Goal: Task Accomplishment & Management: Manage account settings

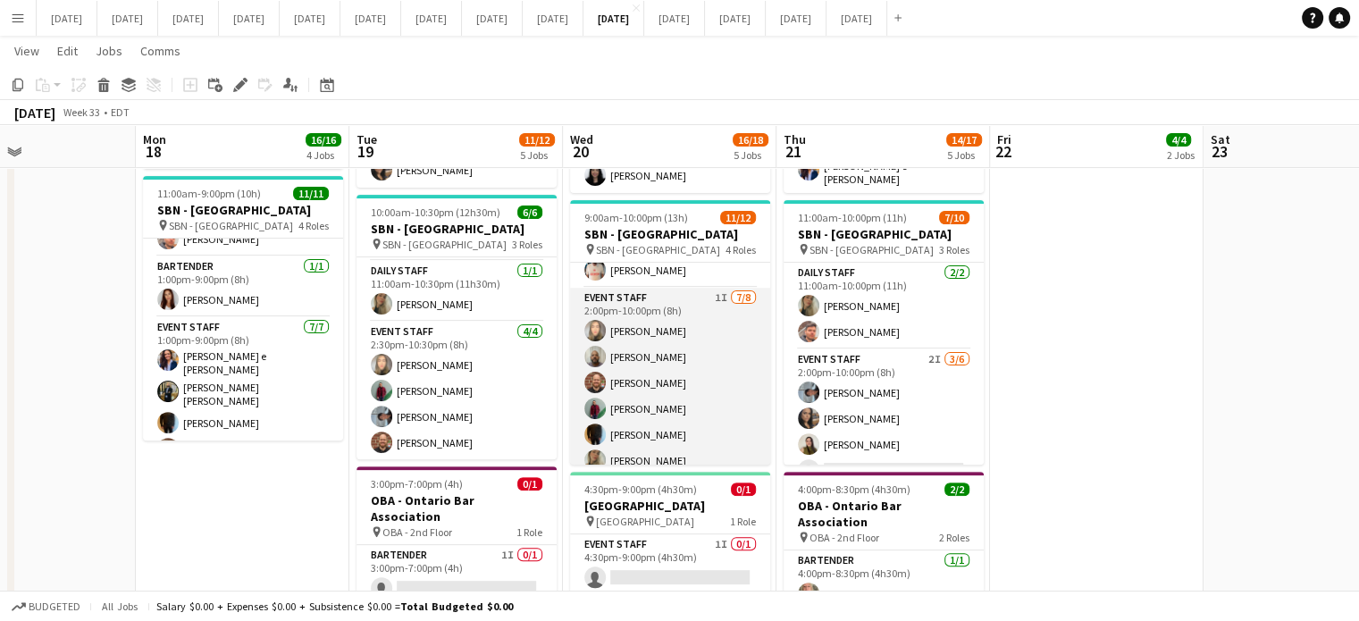
scroll to position [179, 0]
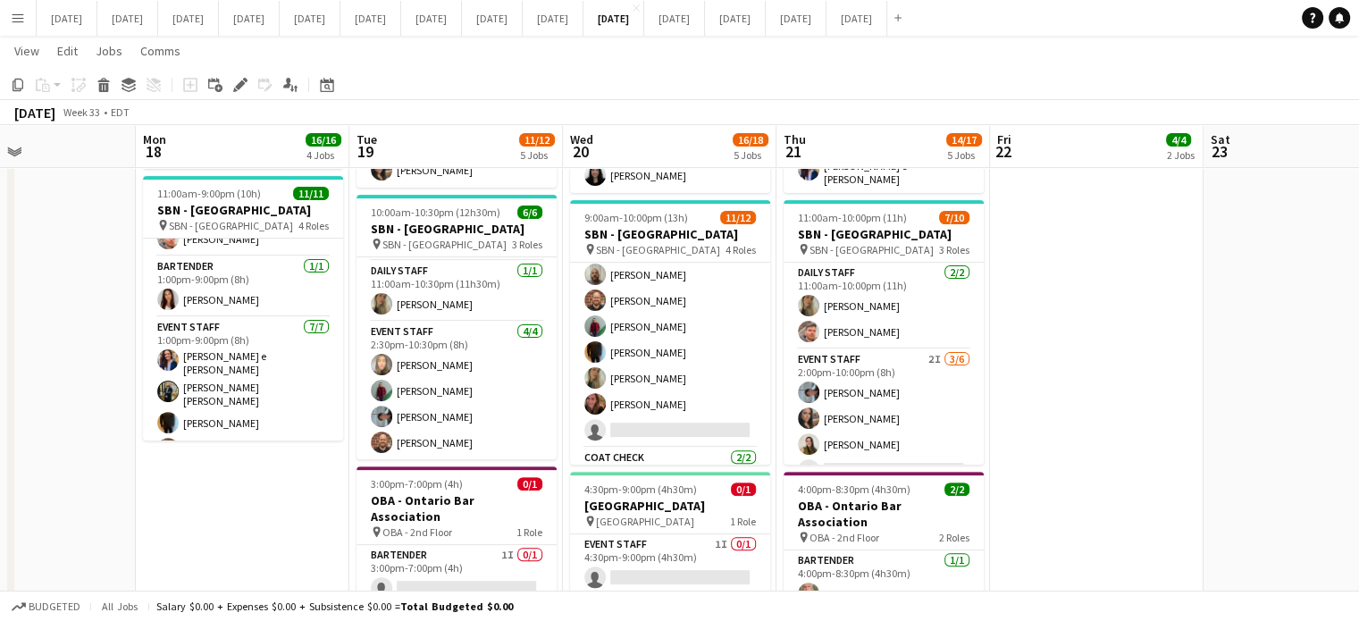
drag, startPoint x: 707, startPoint y: 346, endPoint x: 768, endPoint y: 307, distance: 72.6
click at [707, 347] on app-card-role "Event Staff 1I [DATE] 2:00pm-10:00pm (8h) [PERSON_NAME] [PERSON_NAME] [PERSON_N…" at bounding box center [670, 326] width 200 height 242
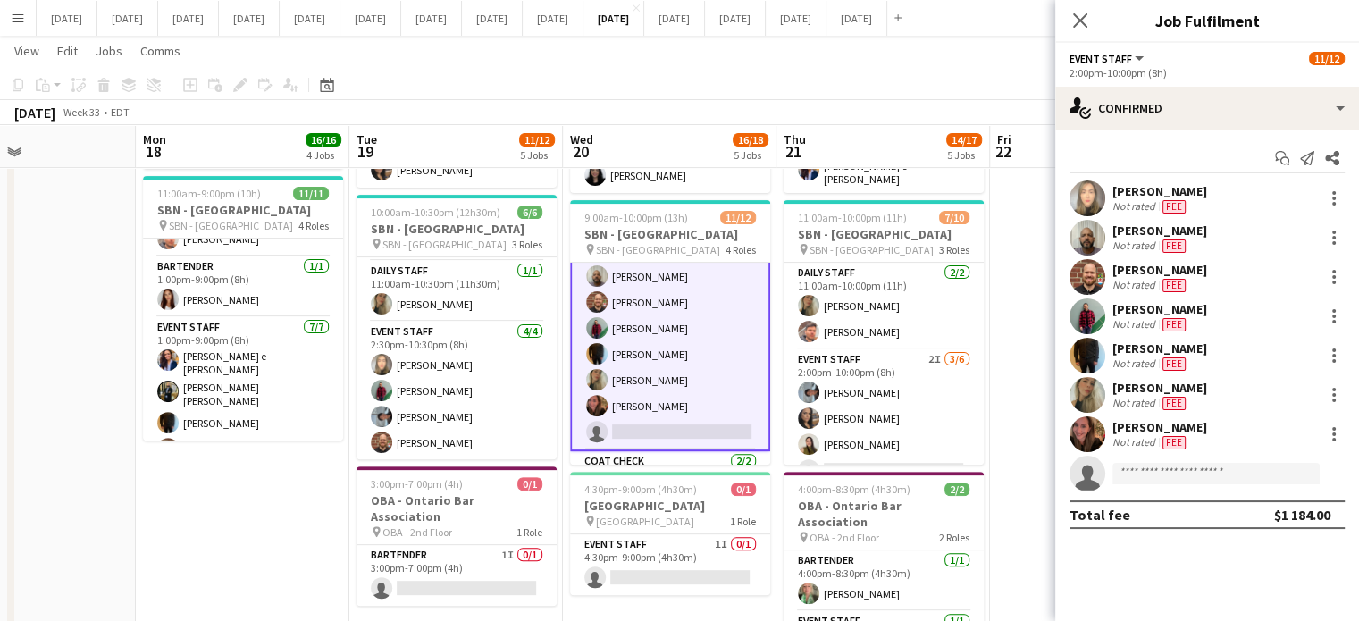
scroll to position [180, 0]
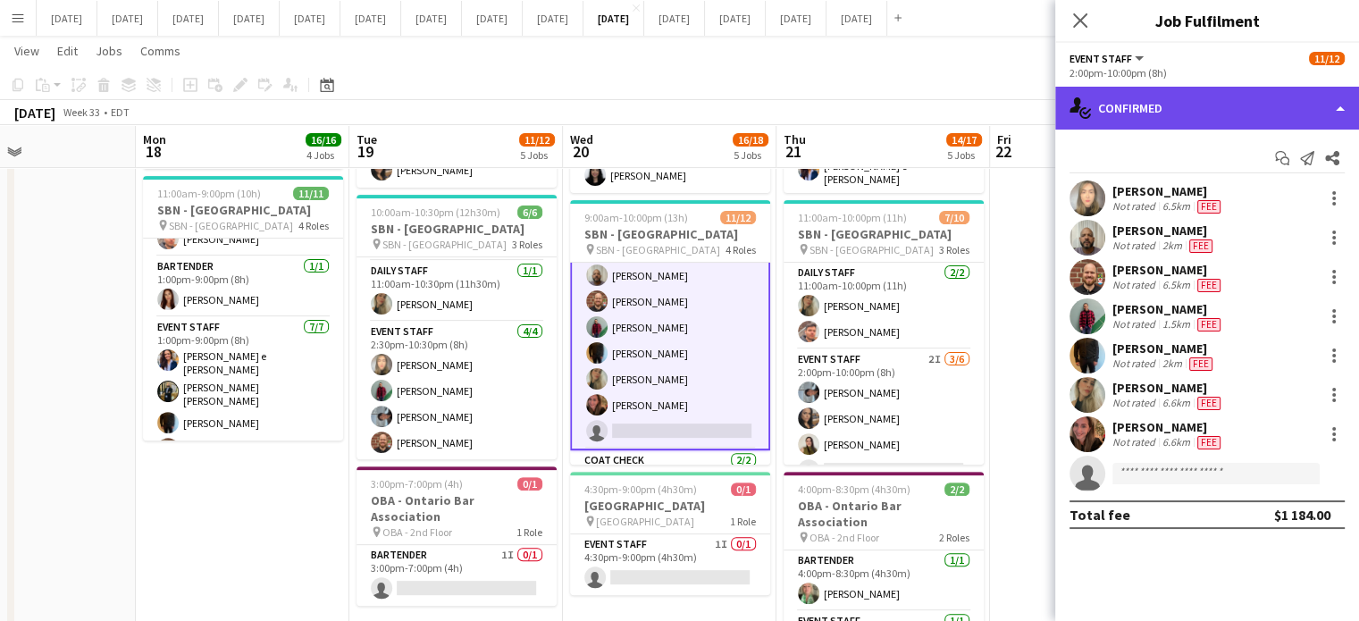
click at [1262, 95] on div "single-neutral-actions-check-2 Confirmed" at bounding box center [1207, 108] width 304 height 43
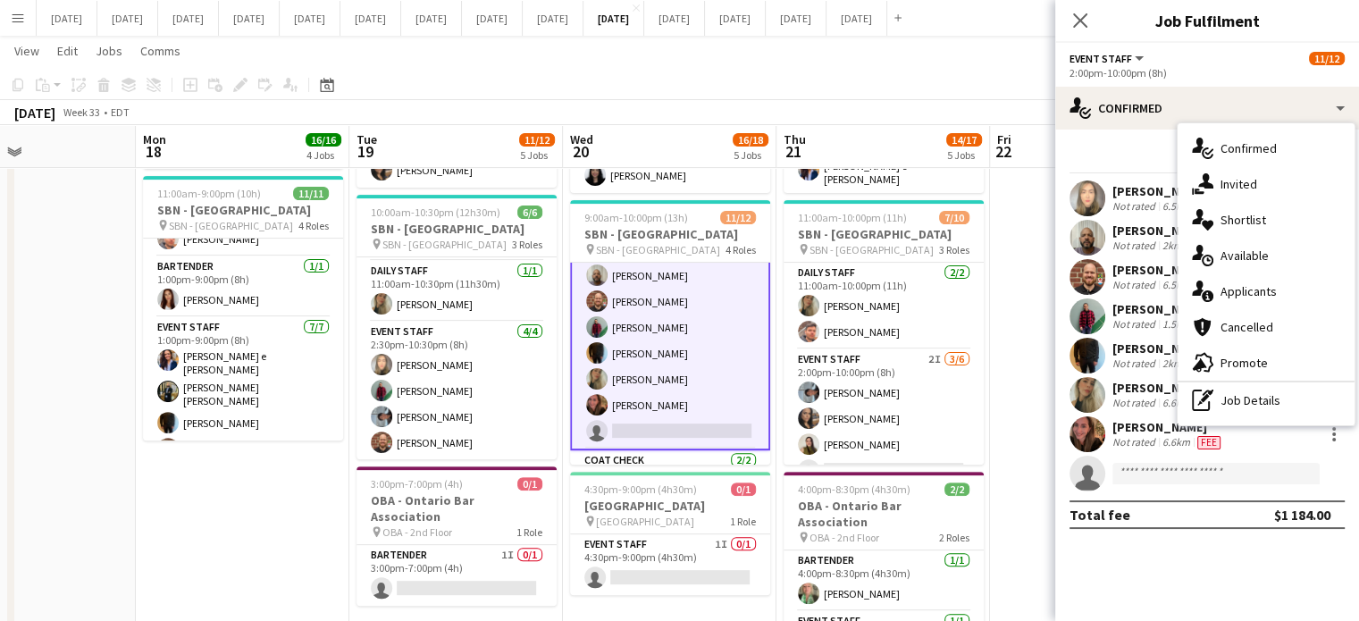
click at [1252, 173] on div "single-neutral-actions-share-1 Invited" at bounding box center [1266, 184] width 177 height 36
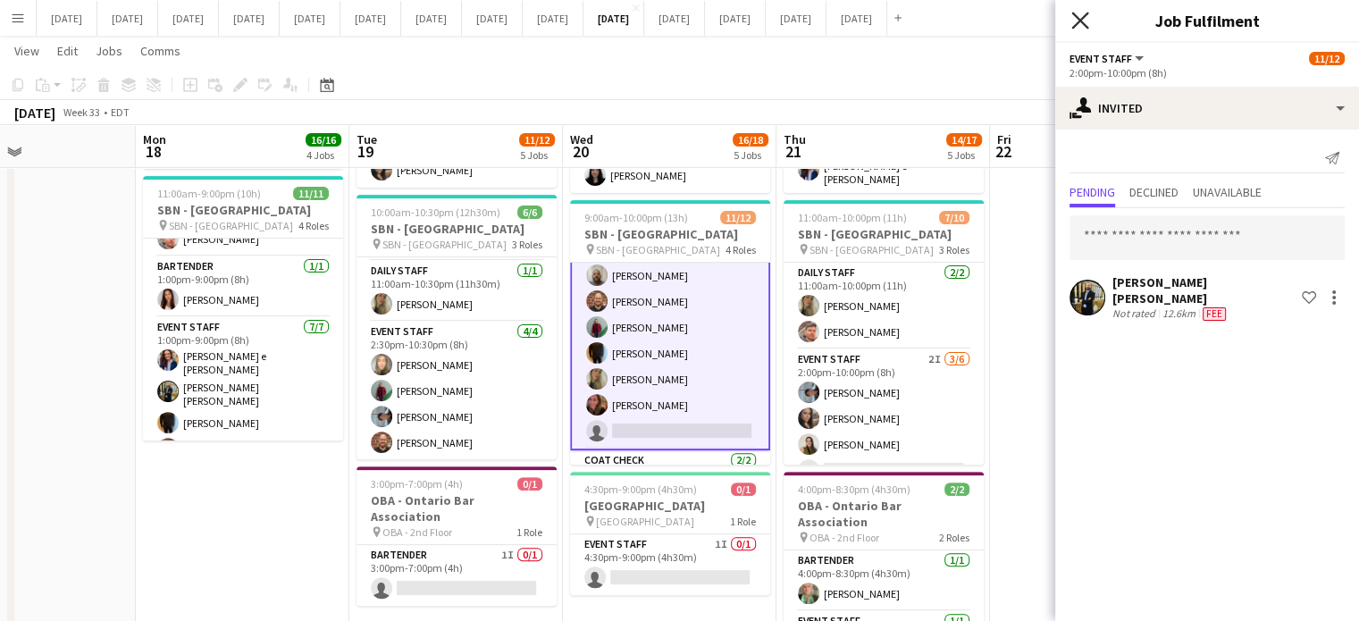
click at [1082, 23] on icon at bounding box center [1079, 20] width 17 height 17
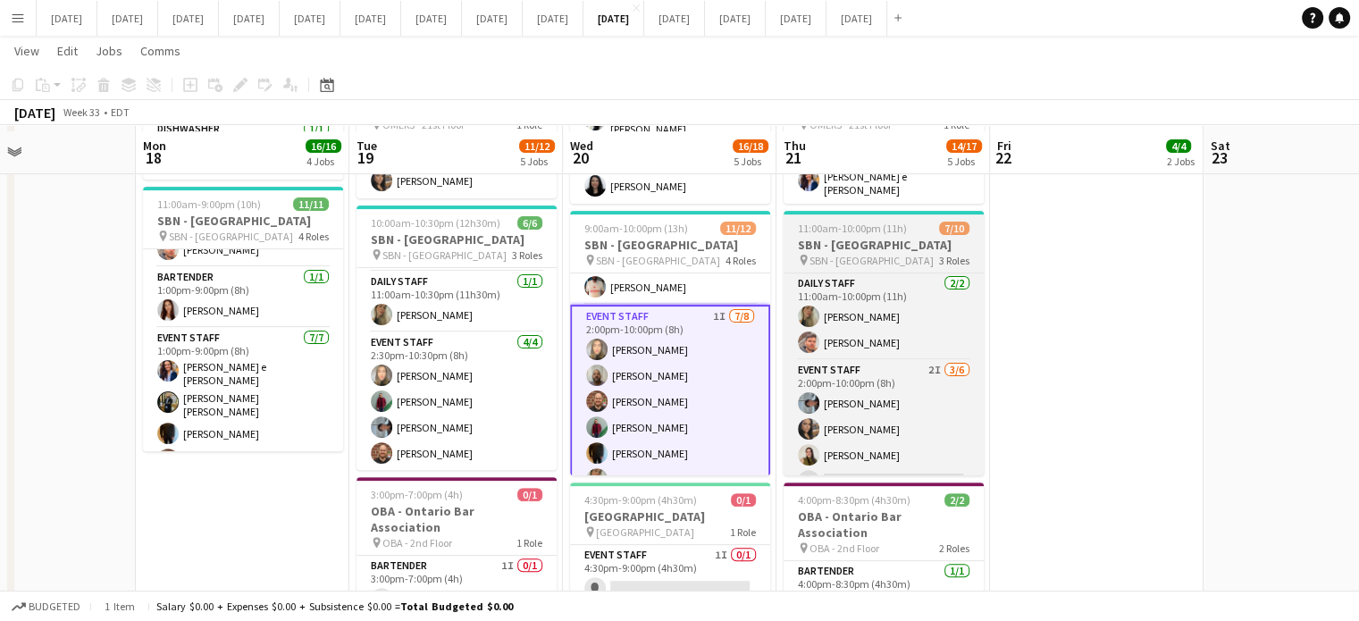
scroll to position [536, 0]
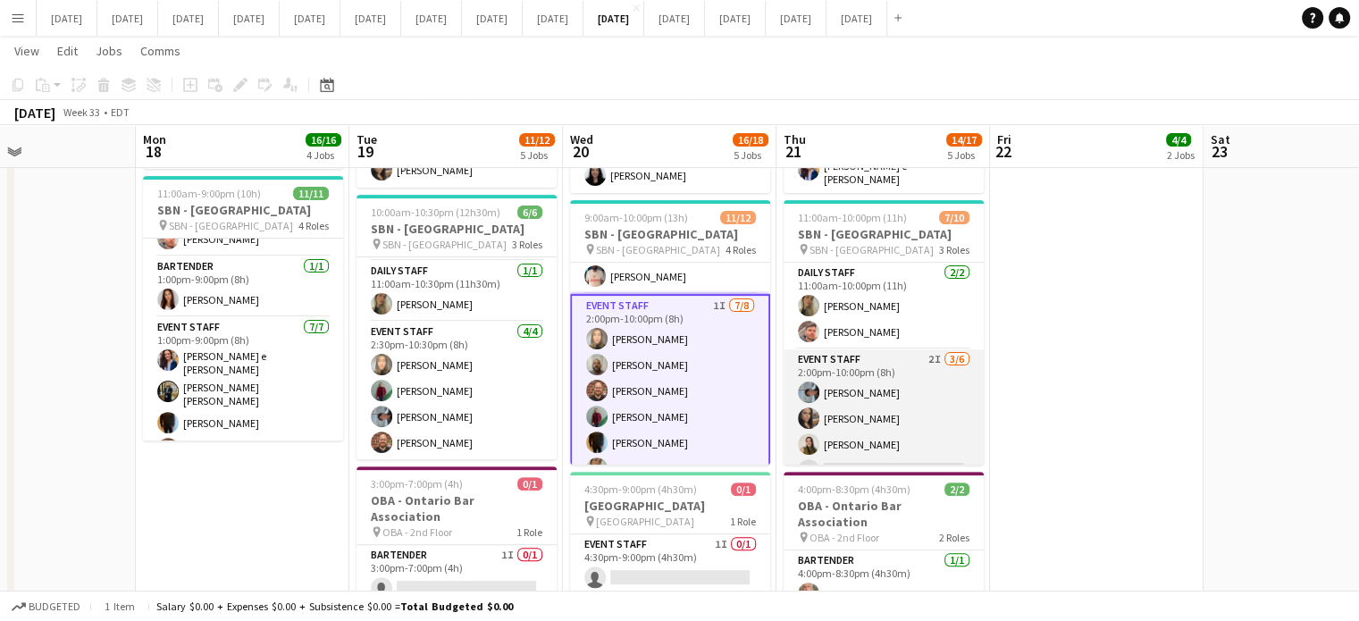
click at [952, 373] on app-card-role "Event Staff 2I [DATE] 2:00pm-10:00pm (8h) [PERSON_NAME] [PERSON_NAME] [PERSON_N…" at bounding box center [884, 444] width 200 height 190
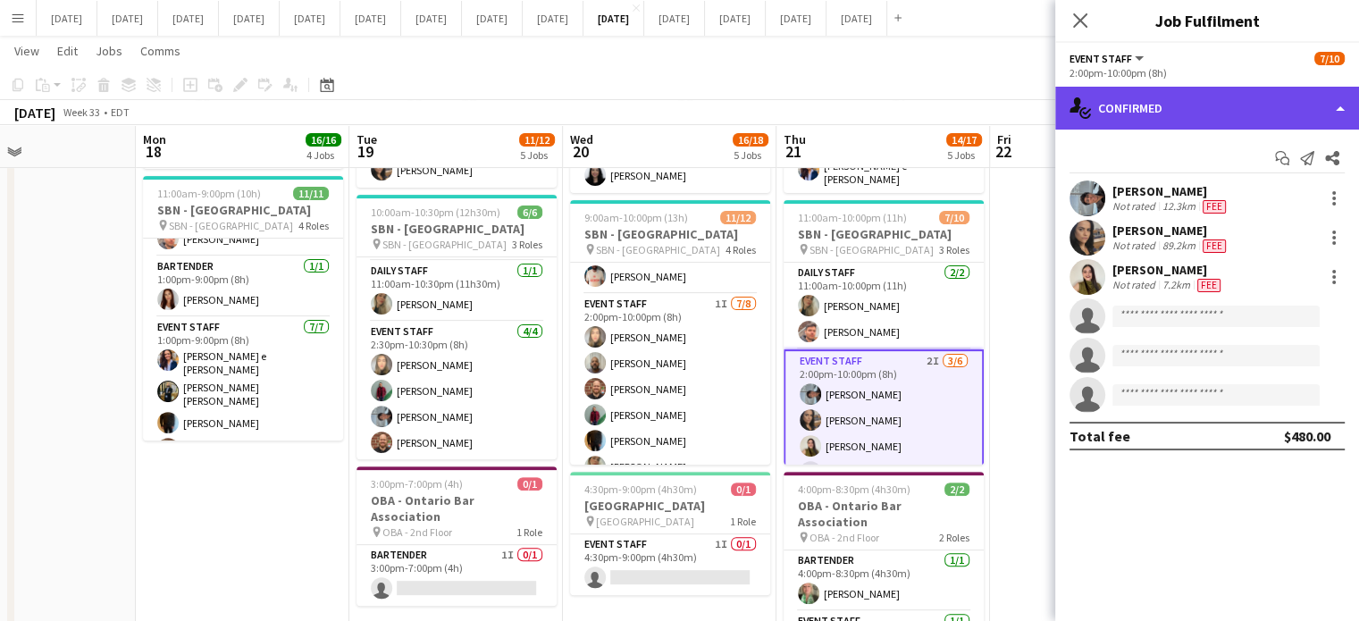
click at [1162, 128] on div "single-neutral-actions-check-2 Confirmed" at bounding box center [1207, 108] width 304 height 43
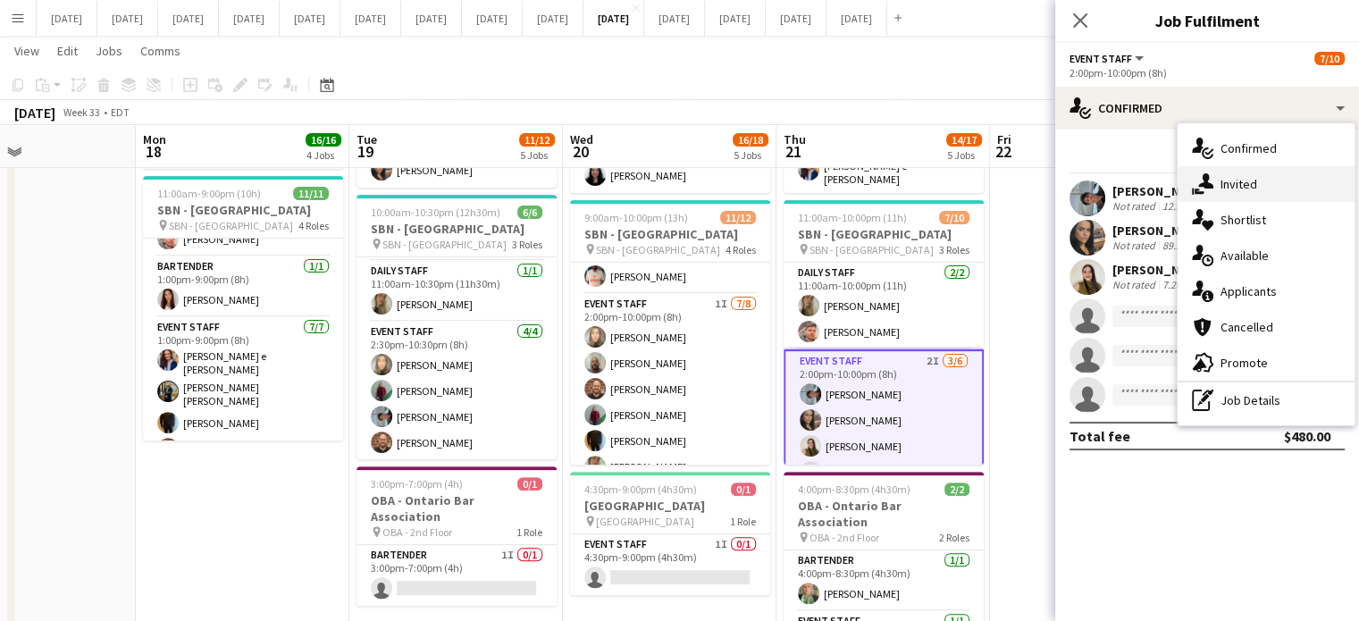
click at [1219, 170] on div "single-neutral-actions-share-1 Invited" at bounding box center [1266, 184] width 177 height 36
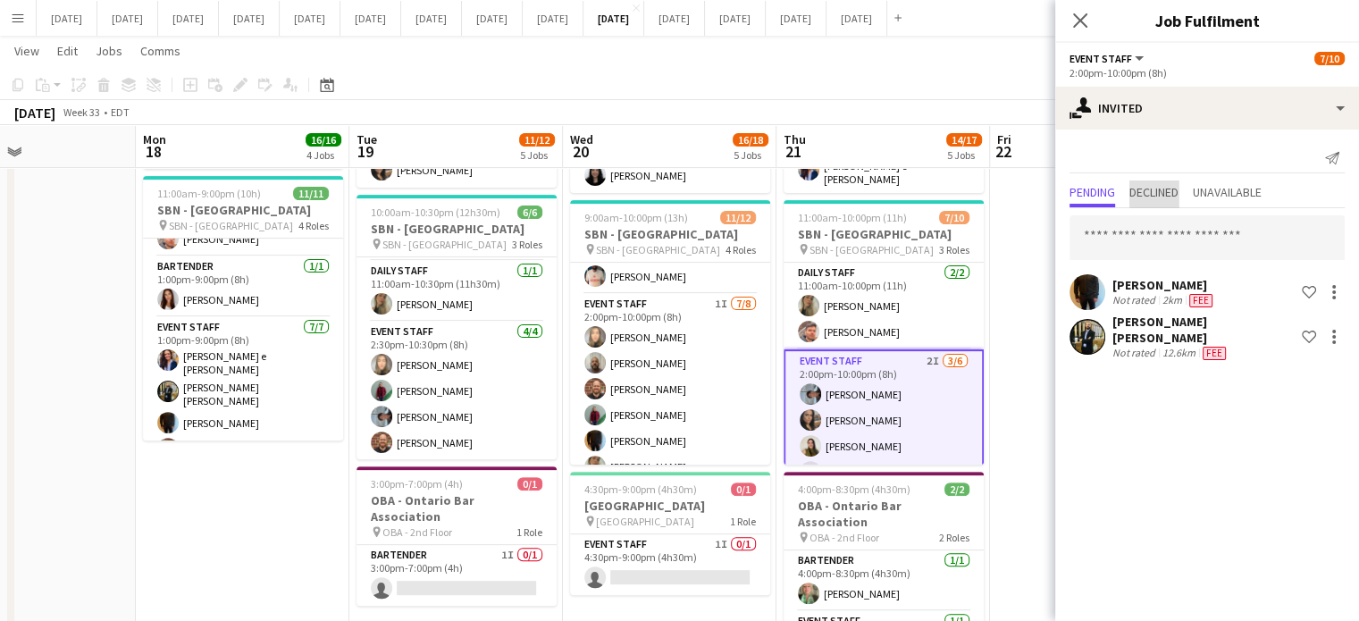
click at [1178, 190] on span "Declined" at bounding box center [1153, 192] width 49 height 13
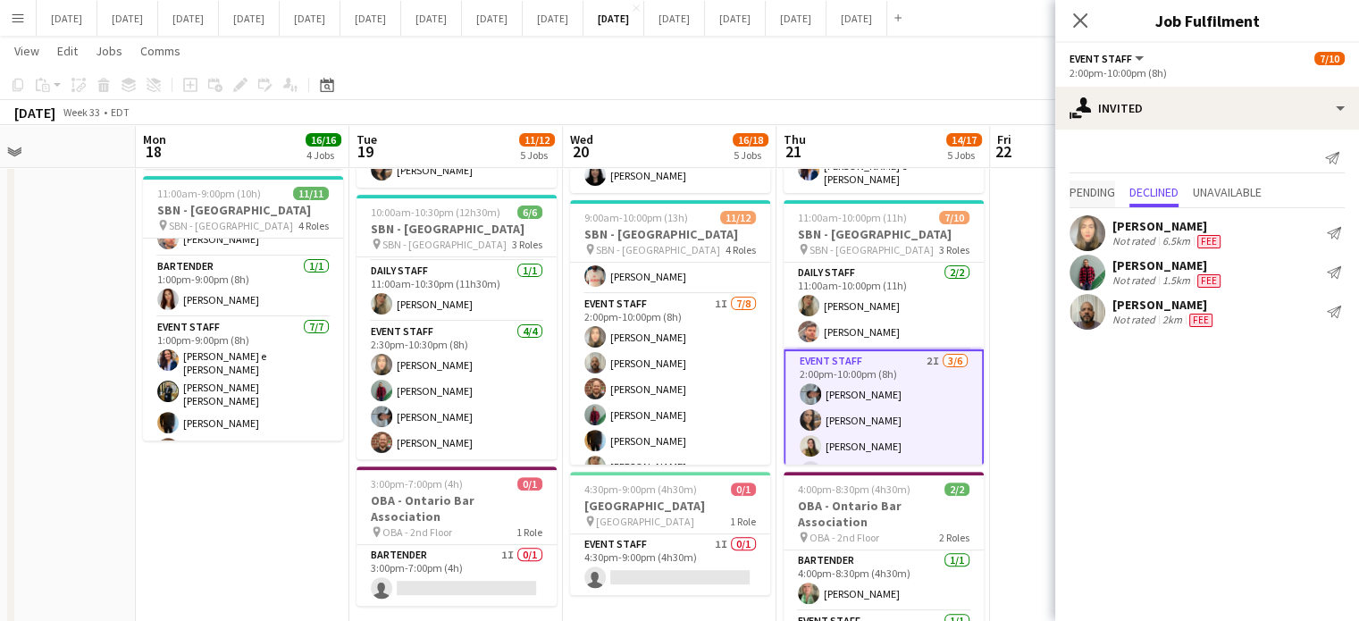
click at [1106, 189] on span "Pending" at bounding box center [1092, 192] width 46 height 13
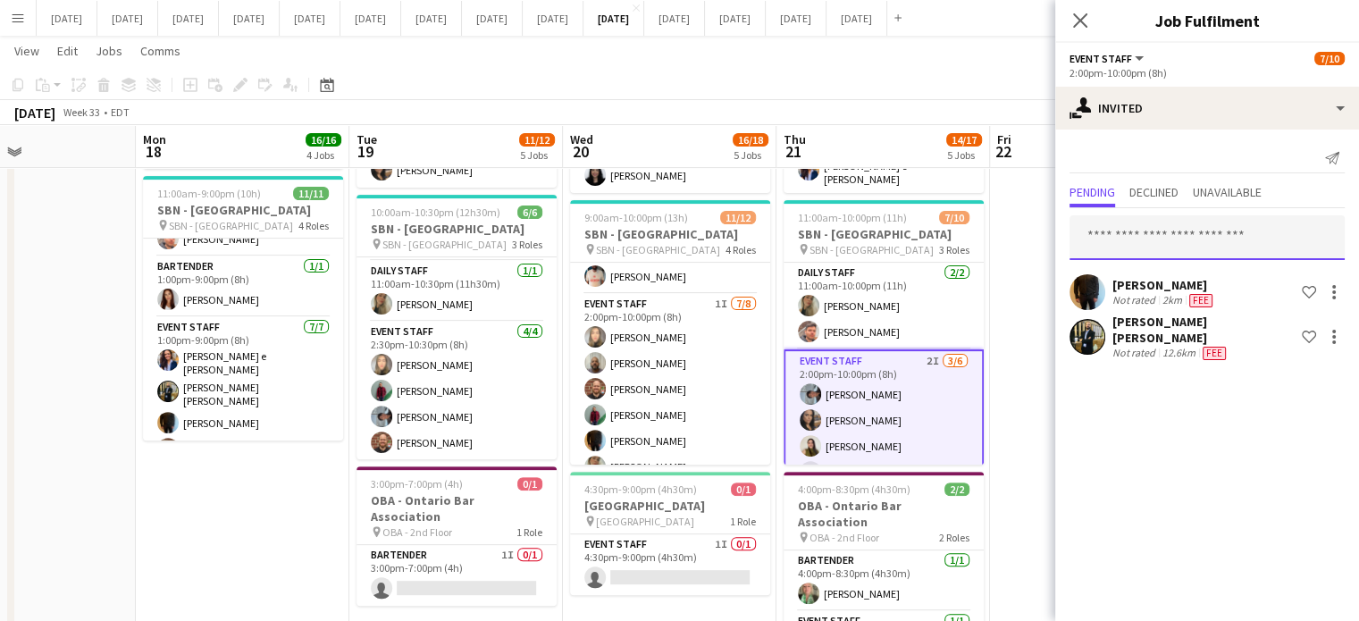
click at [1104, 239] on input "text" at bounding box center [1206, 237] width 275 height 45
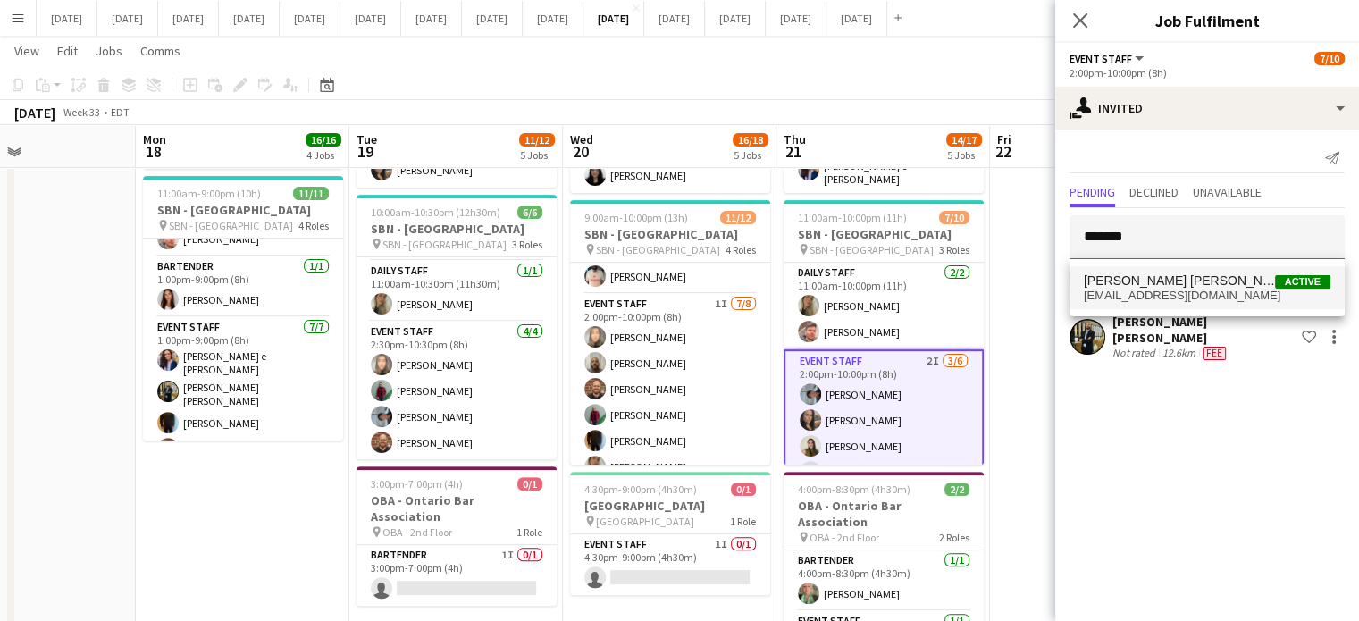
type input "*******"
click at [1133, 274] on span "[PERSON_NAME] [PERSON_NAME]" at bounding box center [1179, 280] width 191 height 15
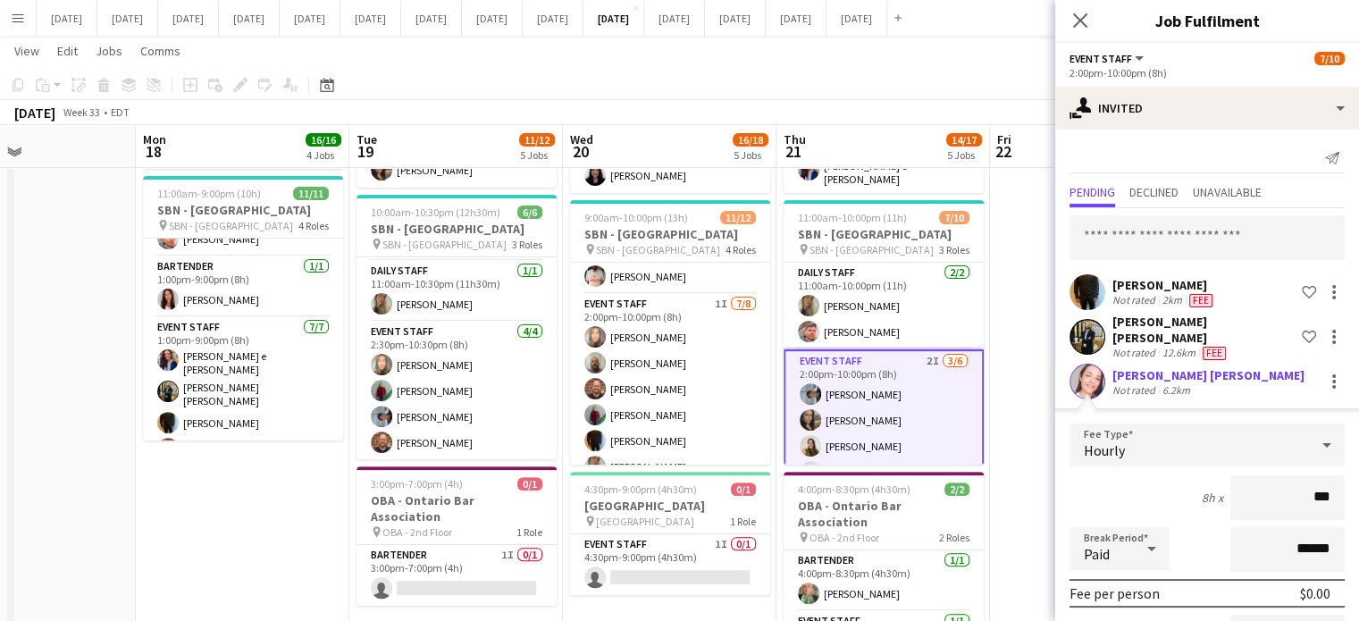
type input "**"
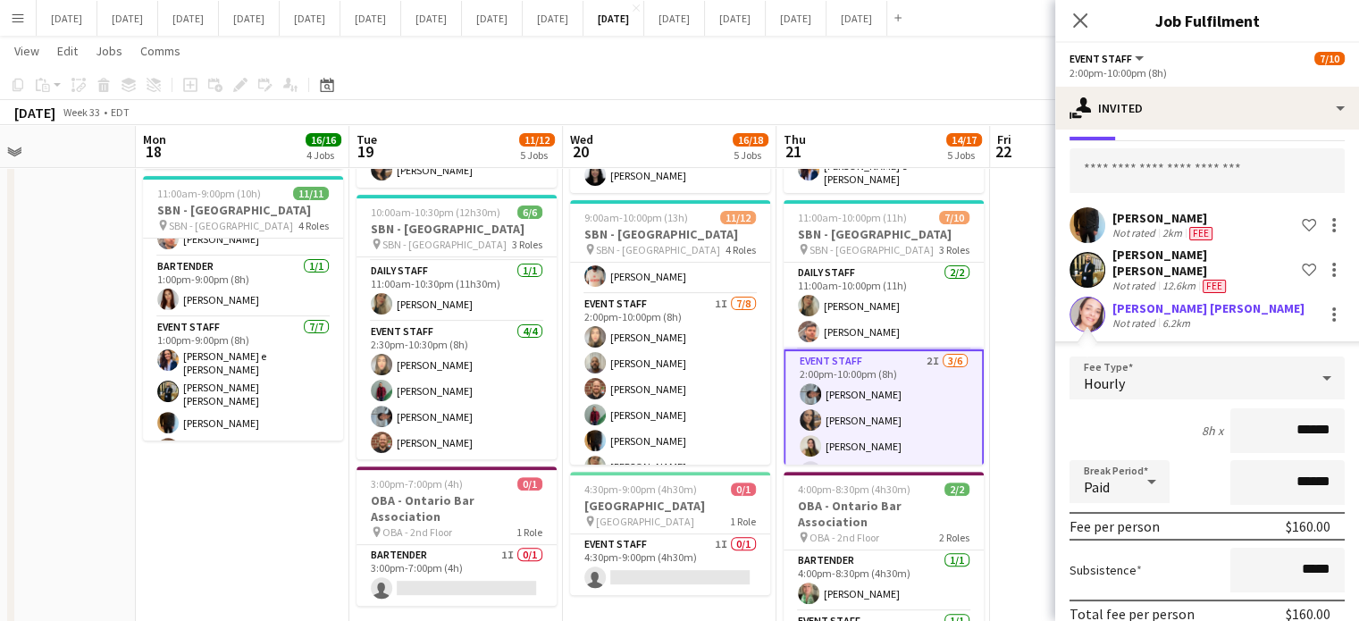
scroll to position [136, 0]
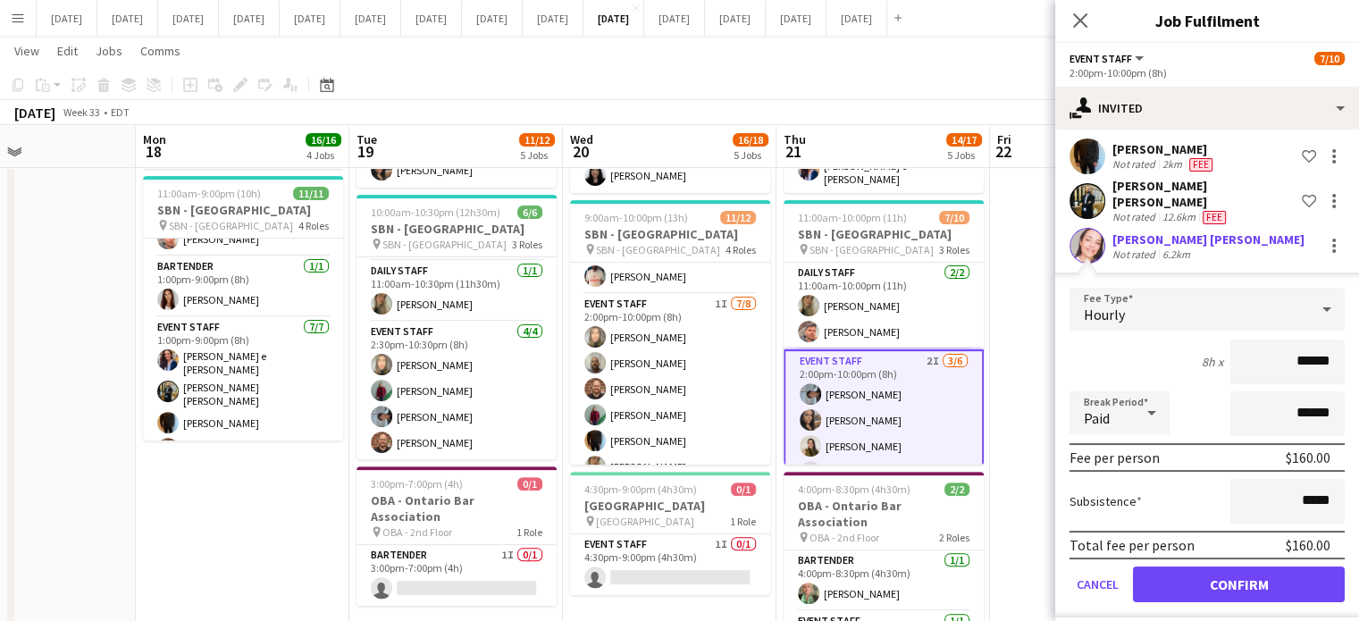
type input "******"
click at [1212, 566] on button "Confirm" at bounding box center [1239, 584] width 212 height 36
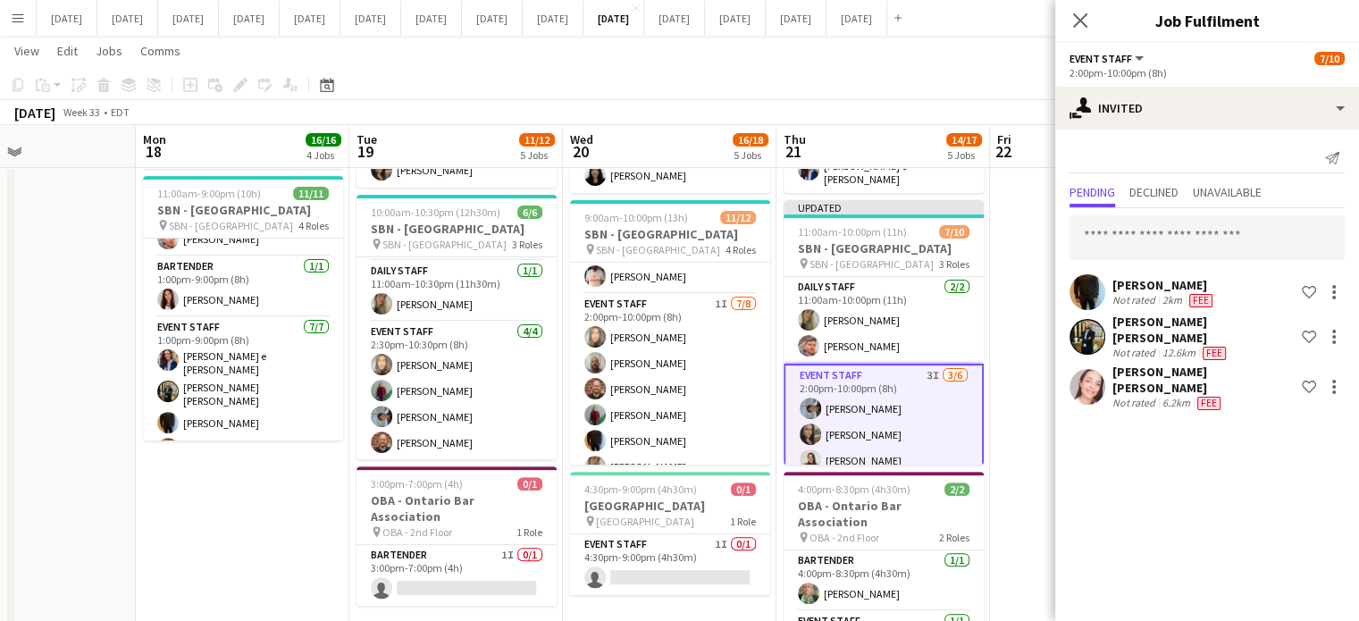
scroll to position [0, 0]
click at [1081, 21] on icon at bounding box center [1079, 20] width 17 height 17
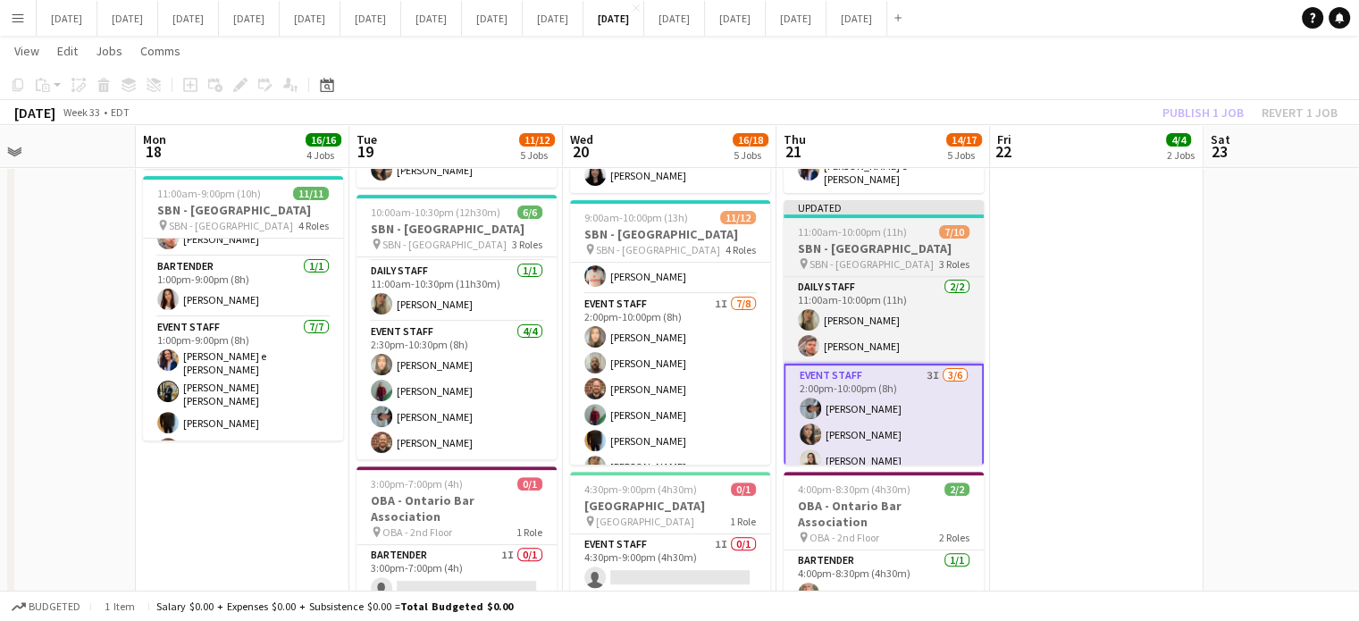
click at [905, 225] on div "11:00am-10:00pm (11h) 7/10" at bounding box center [884, 231] width 200 height 13
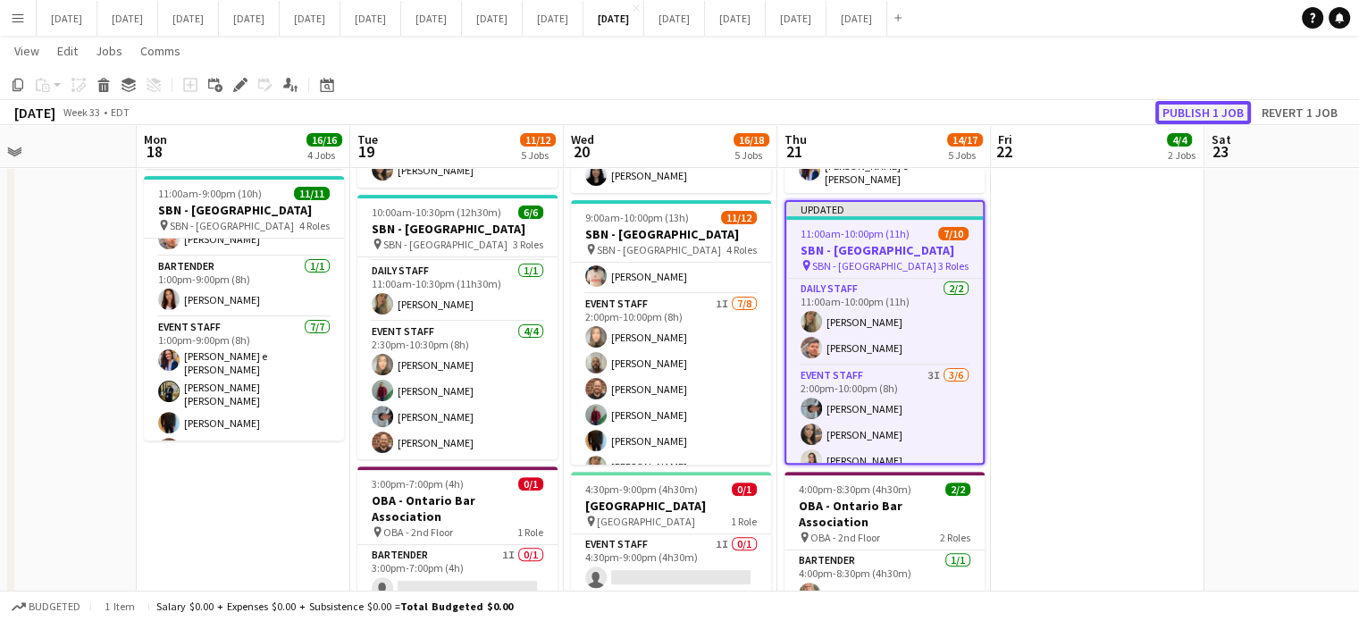
click at [1202, 106] on button "Publish 1 job" at bounding box center [1203, 112] width 96 height 23
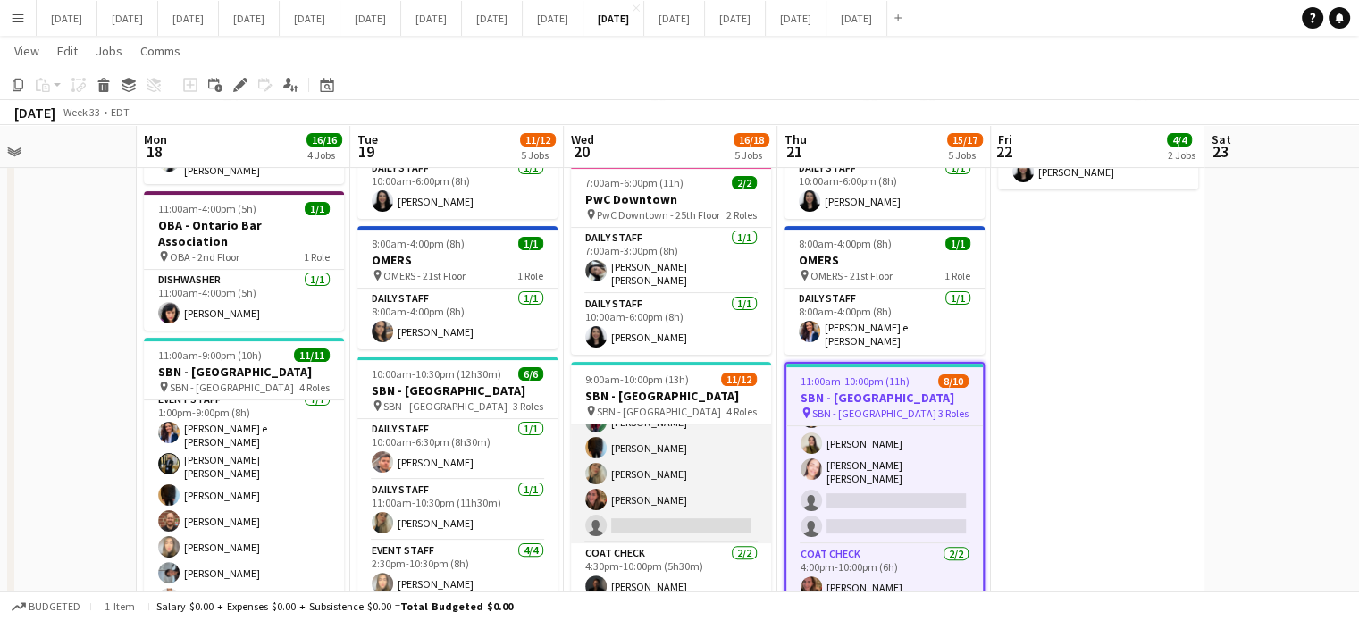
scroll to position [247, 0]
click at [725, 449] on app-card-role "Event Staff 1I [DATE] 2:00pm-10:00pm (8h) [PERSON_NAME] [PERSON_NAME] [PERSON_N…" at bounding box center [671, 419] width 200 height 242
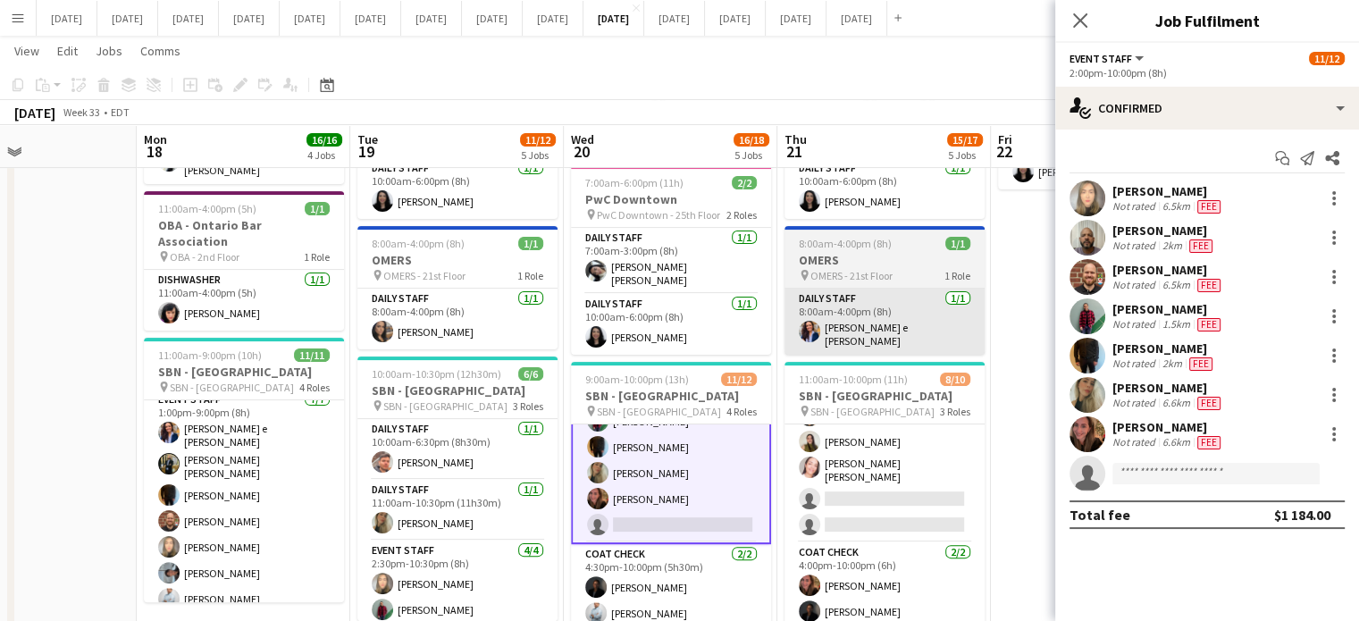
scroll to position [249, 0]
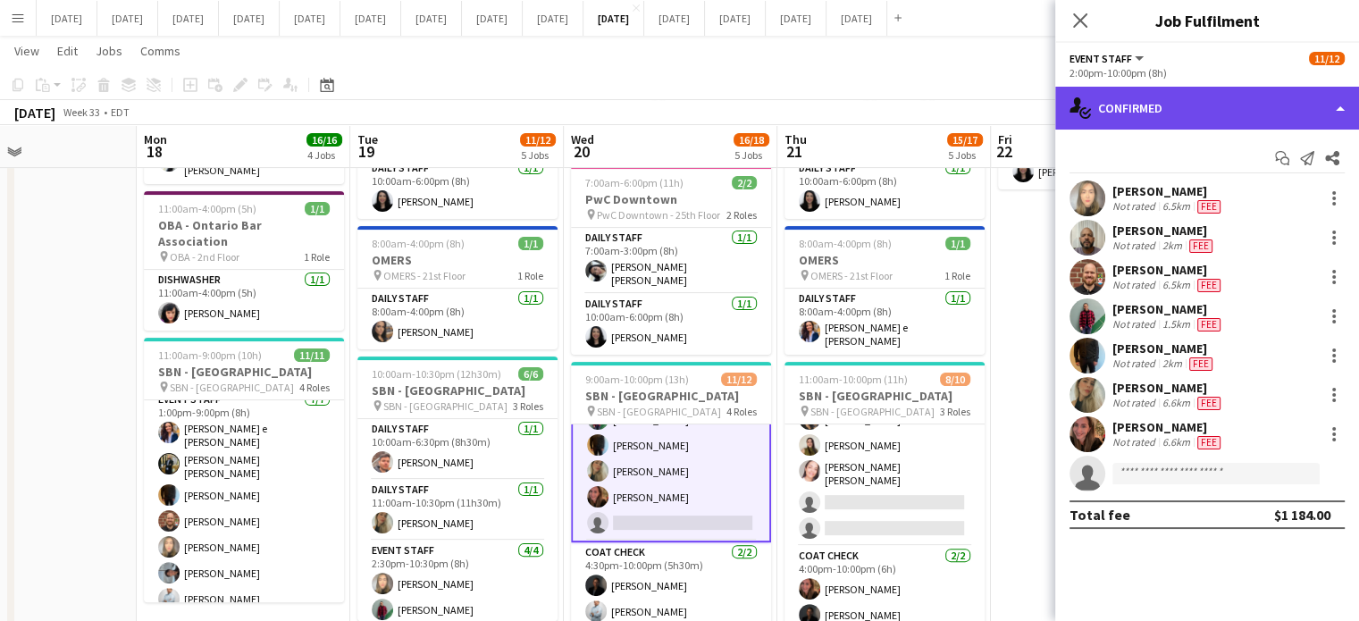
drag, startPoint x: 1175, startPoint y: 103, endPoint x: 1175, endPoint y: 113, distance: 10.7
click at [1174, 105] on div "single-neutral-actions-check-2 Confirmed" at bounding box center [1207, 108] width 304 height 43
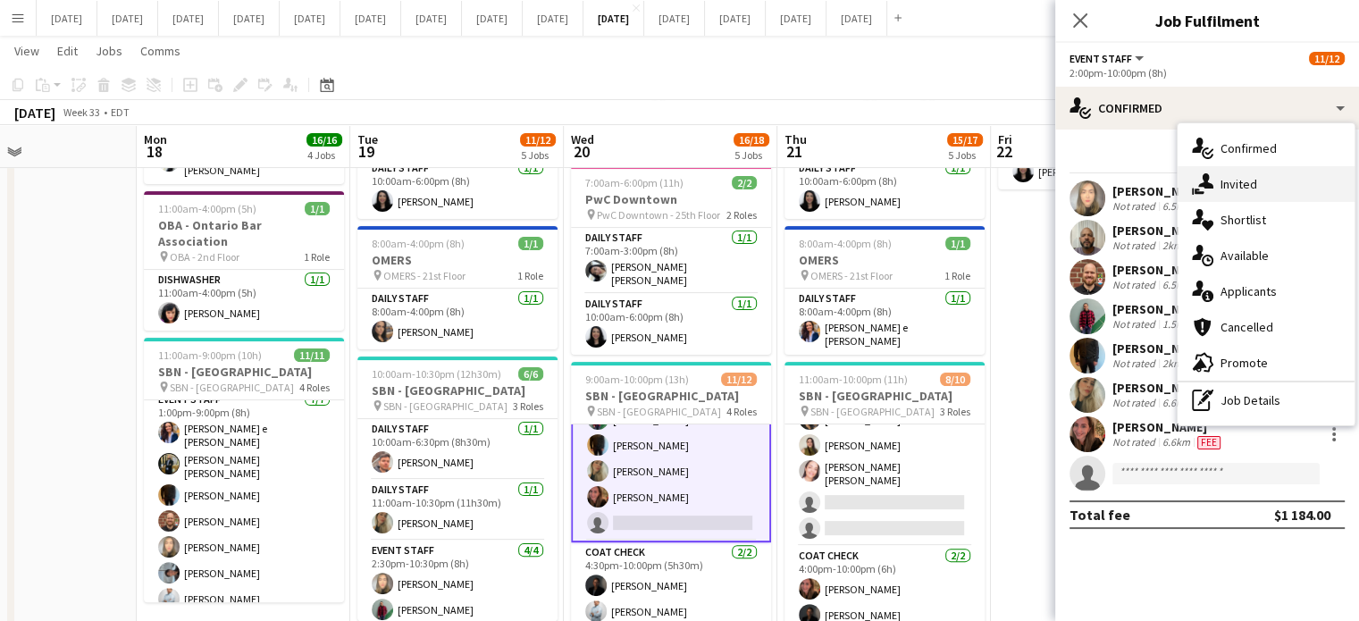
click at [1241, 177] on div "single-neutral-actions-share-1 Invited" at bounding box center [1266, 184] width 177 height 36
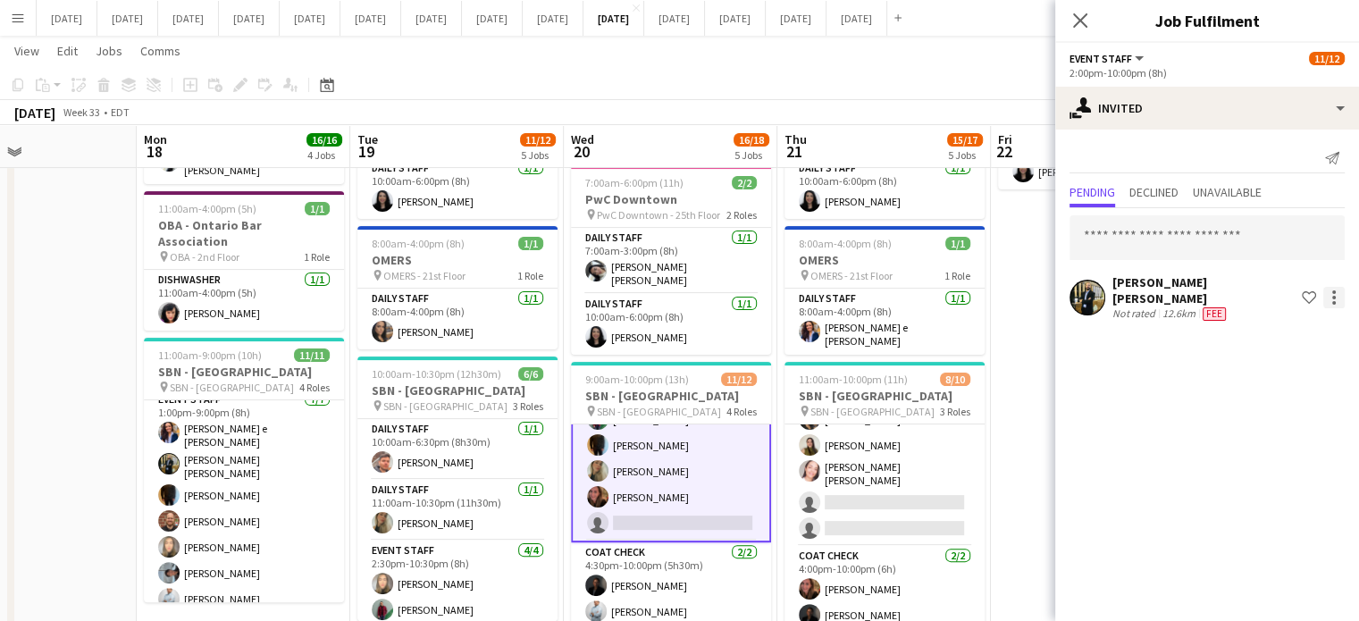
click at [1334, 299] on div at bounding box center [1333, 297] width 21 height 21
click at [1304, 356] on button "Send notification" at bounding box center [1278, 367] width 134 height 43
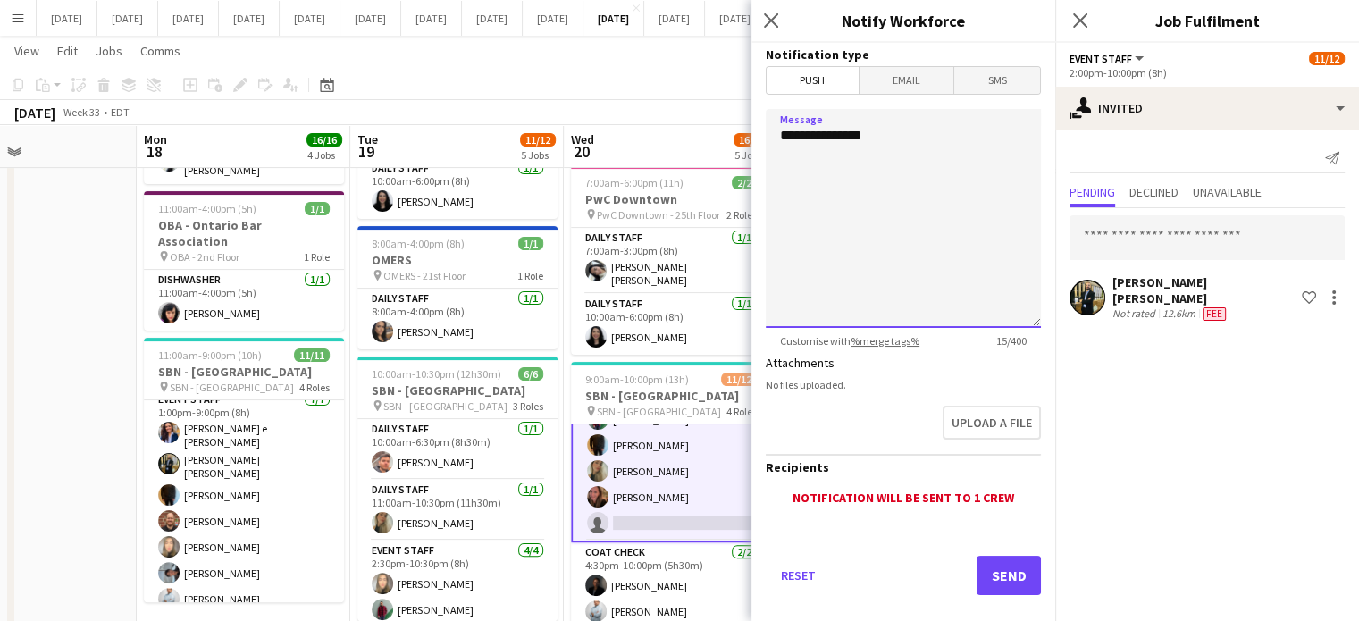
drag, startPoint x: 920, startPoint y: 142, endPoint x: 631, endPoint y: 139, distance: 289.5
click at [633, 141] on body "Menu Boards Boards Boards All jobs Status Workforce Workforce My Workforce Recr…" at bounding box center [679, 257] width 1359 height 1263
type textarea "**********"
click at [977, 571] on button "Send" at bounding box center [1009, 575] width 64 height 39
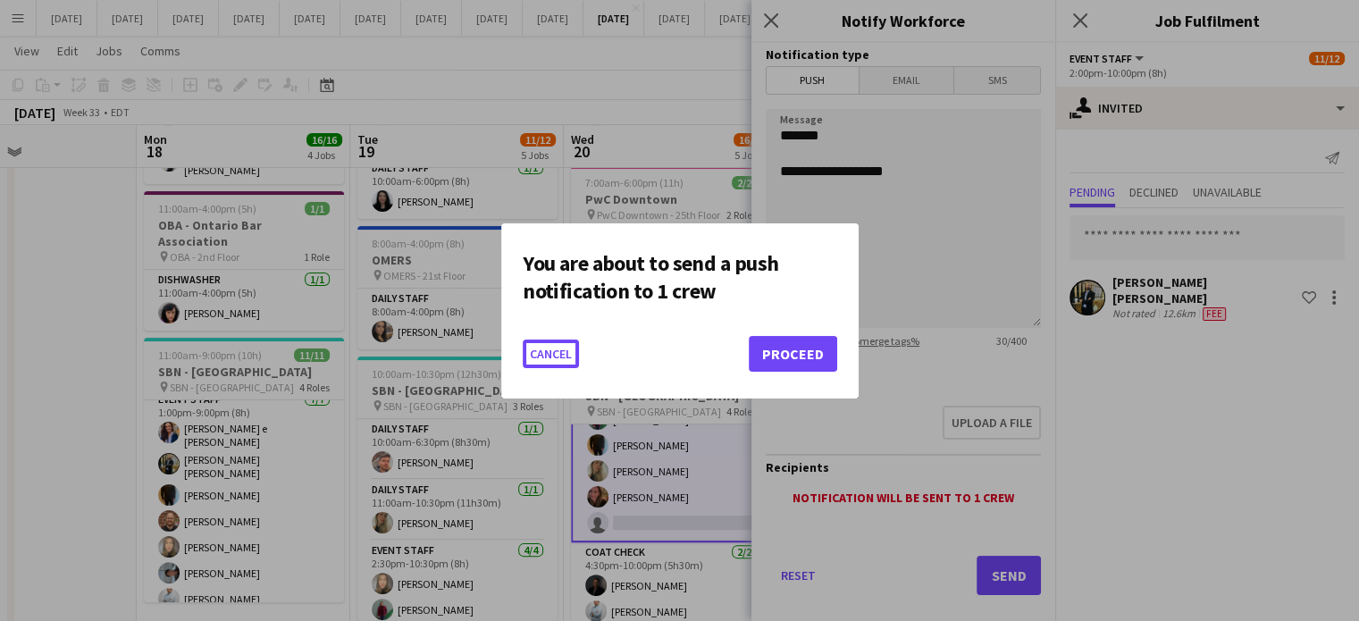
scroll to position [0, 0]
click at [829, 347] on button "Proceed" at bounding box center [793, 354] width 88 height 36
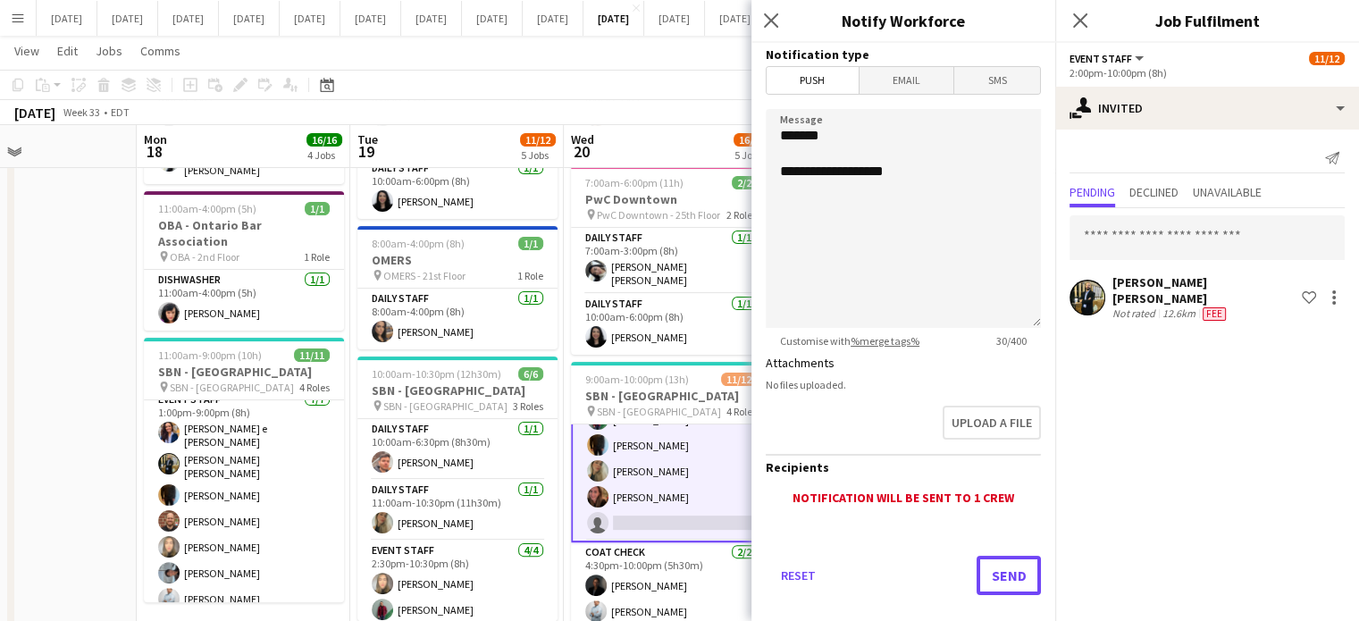
scroll to position [374, 0]
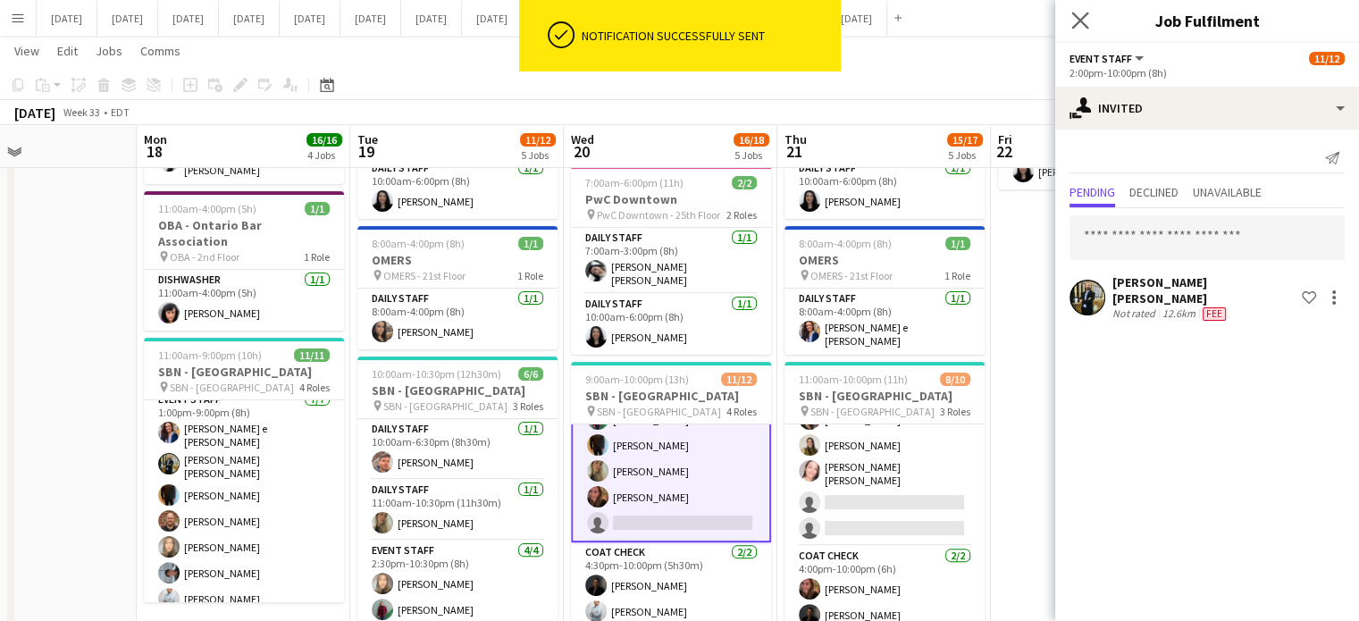
click at [1081, 28] on icon "Close pop-in" at bounding box center [1079, 20] width 17 height 17
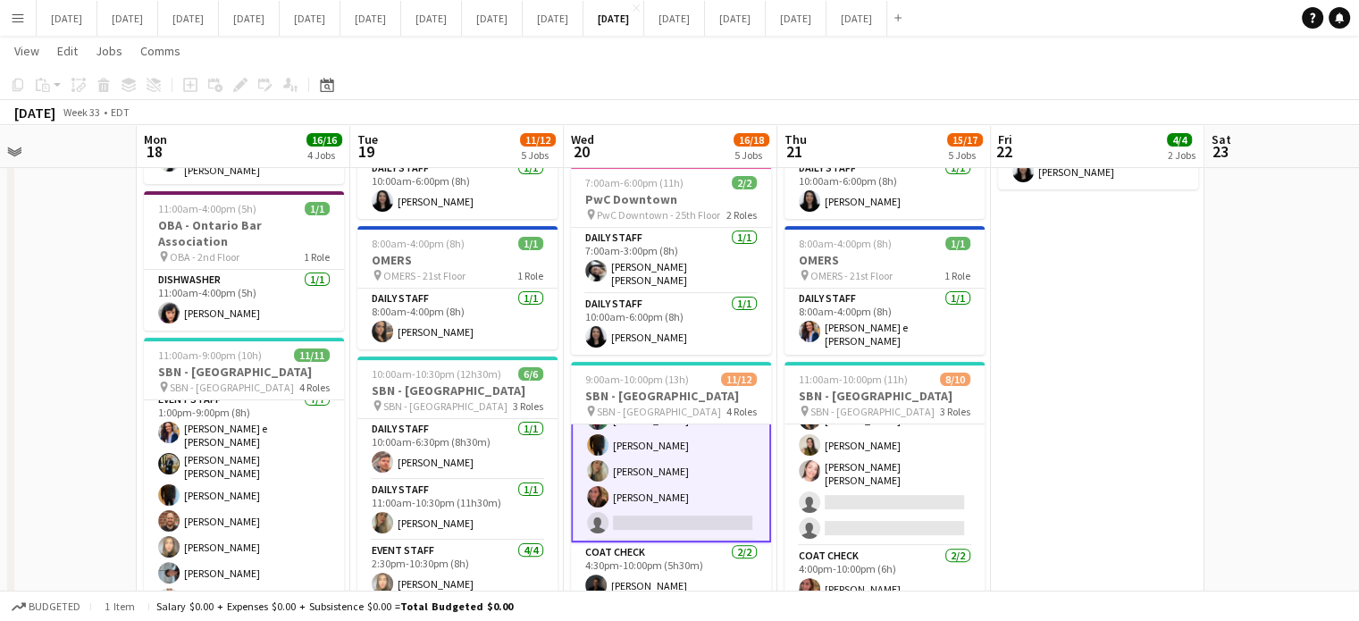
click at [915, 440] on app-calendar-viewport "Fri 15 2/2 1 Job Sat 16 7/7 3 Jobs Sun 17 Mon 18 16/16 4 Jobs Tue 19 11/12 5 Jo…" at bounding box center [679, 276] width 1359 height 1163
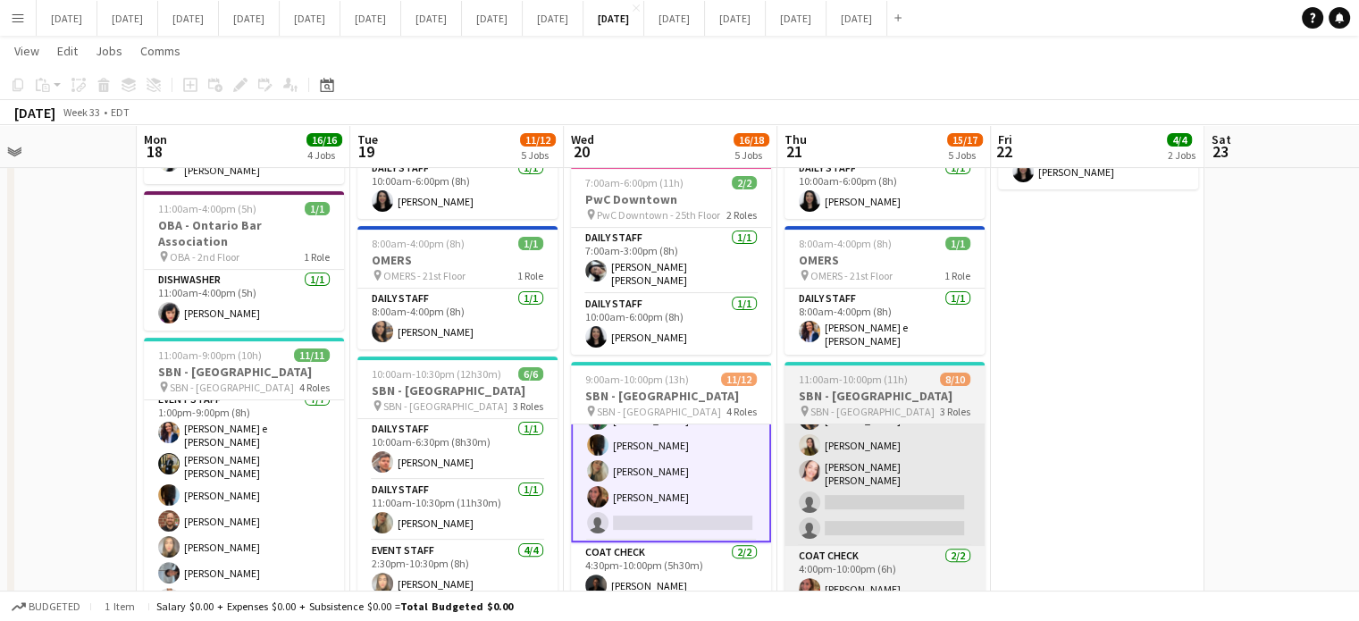
scroll to position [0, 498]
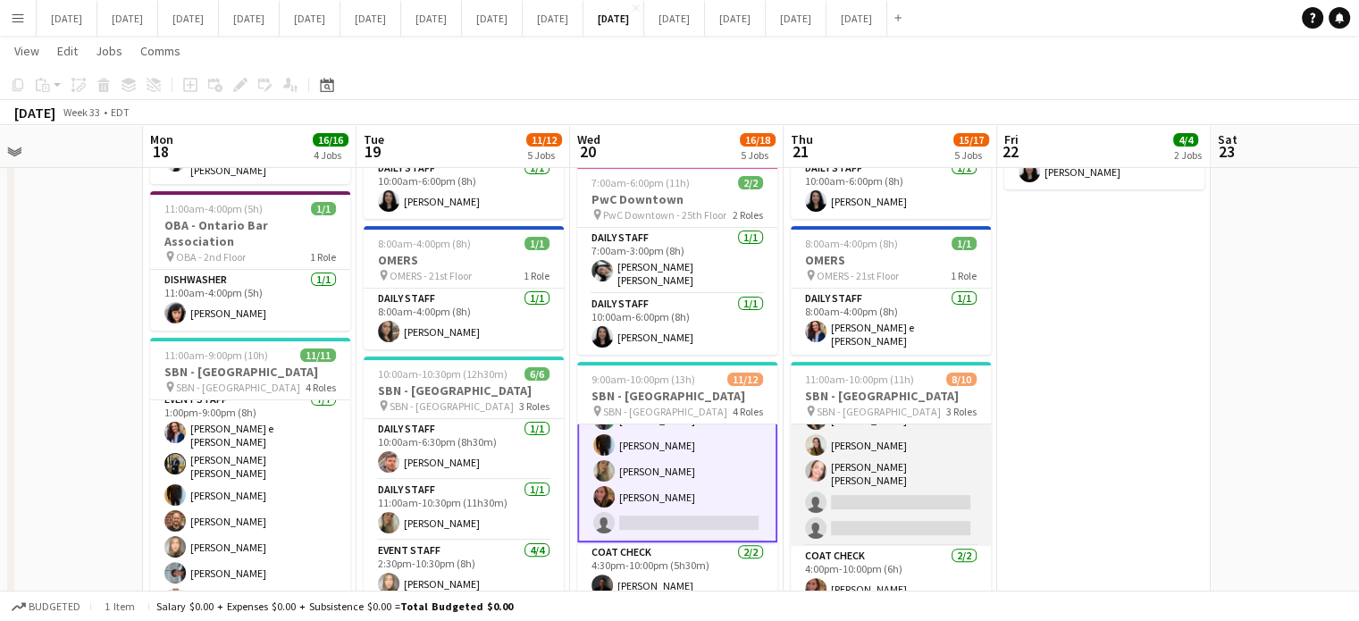
click at [904, 436] on app-card-role "Event Staff 2I [DATE] 2:00pm-10:00pm (8h) [PERSON_NAME] [PERSON_NAME] [PERSON_N…" at bounding box center [891, 448] width 200 height 196
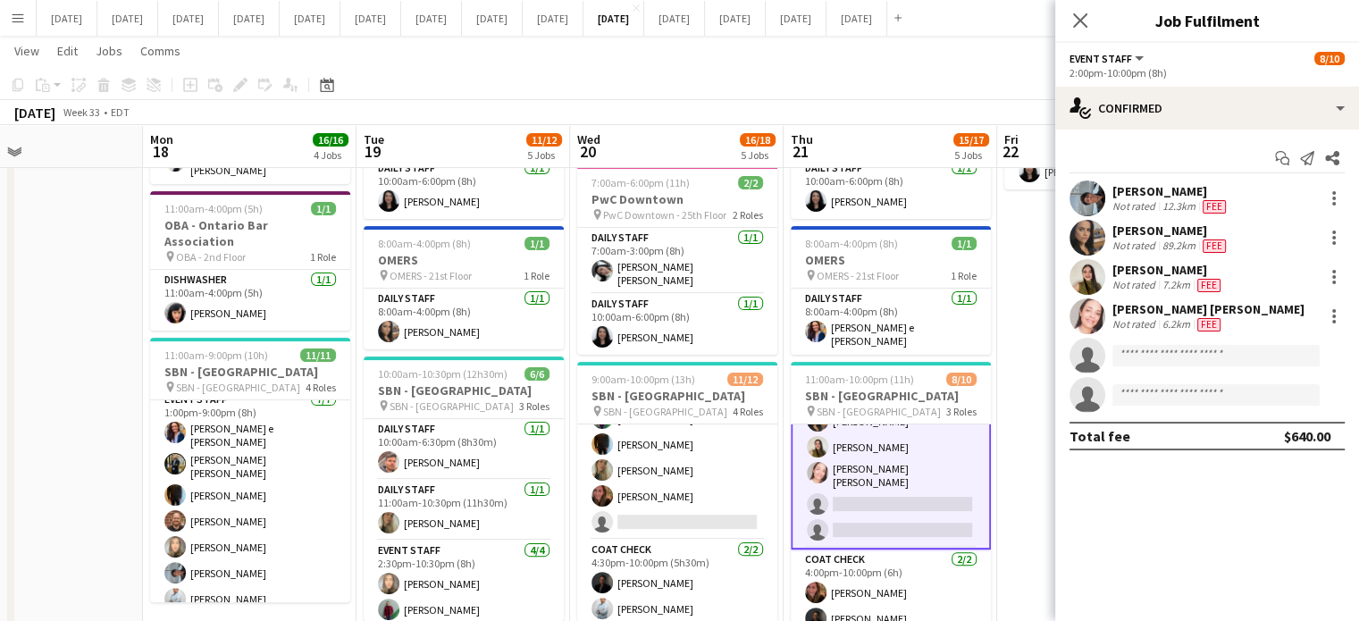
scroll to position [163, 0]
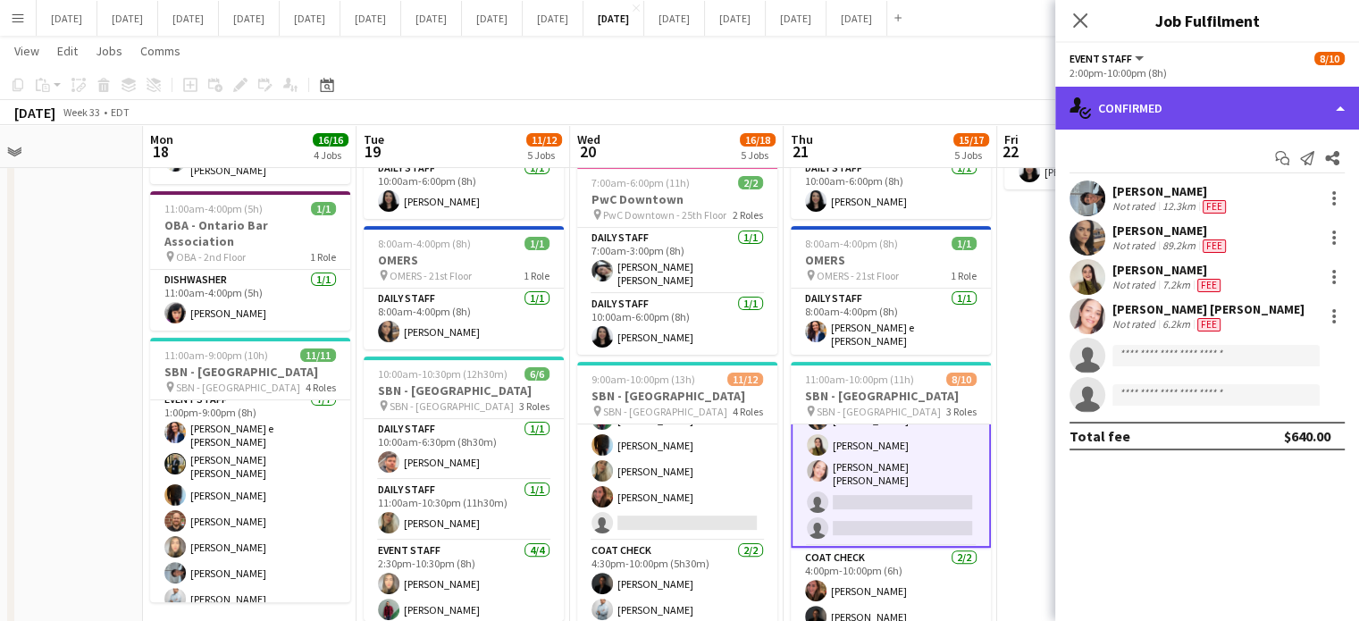
click at [1237, 105] on div "single-neutral-actions-check-2 Confirmed" at bounding box center [1207, 108] width 304 height 43
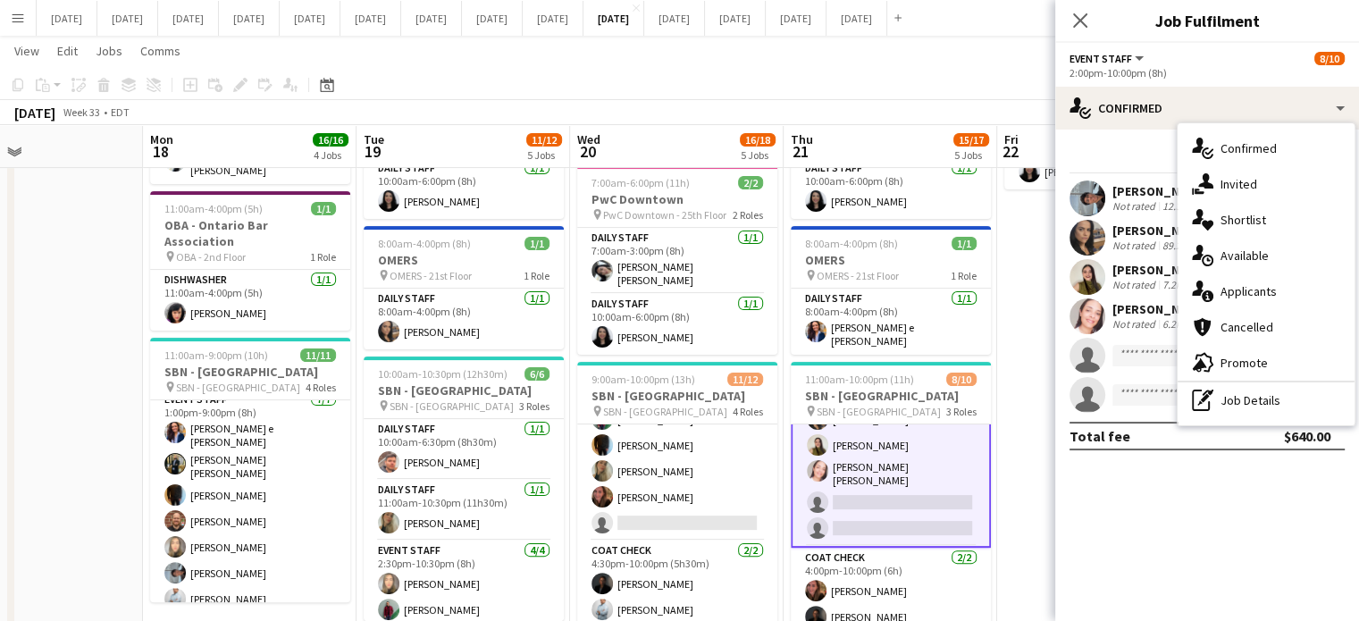
click at [1265, 182] on div "single-neutral-actions-share-1 Invited" at bounding box center [1266, 184] width 177 height 36
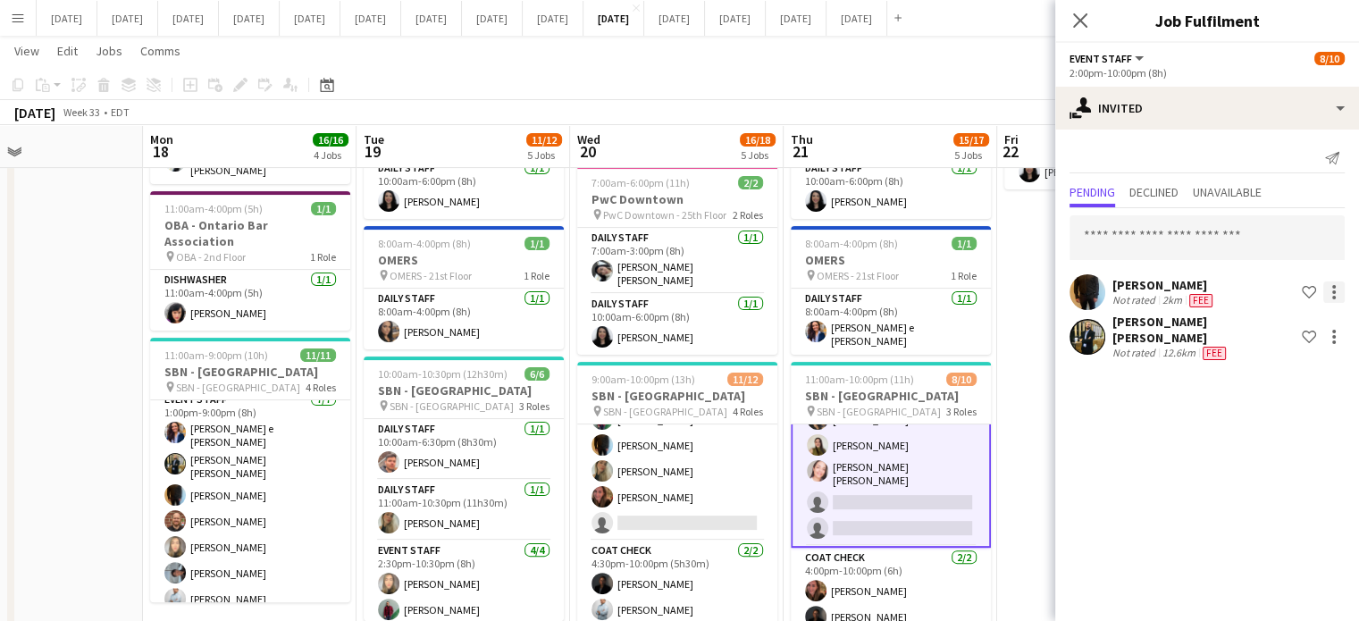
click at [1337, 292] on div at bounding box center [1333, 291] width 21 height 21
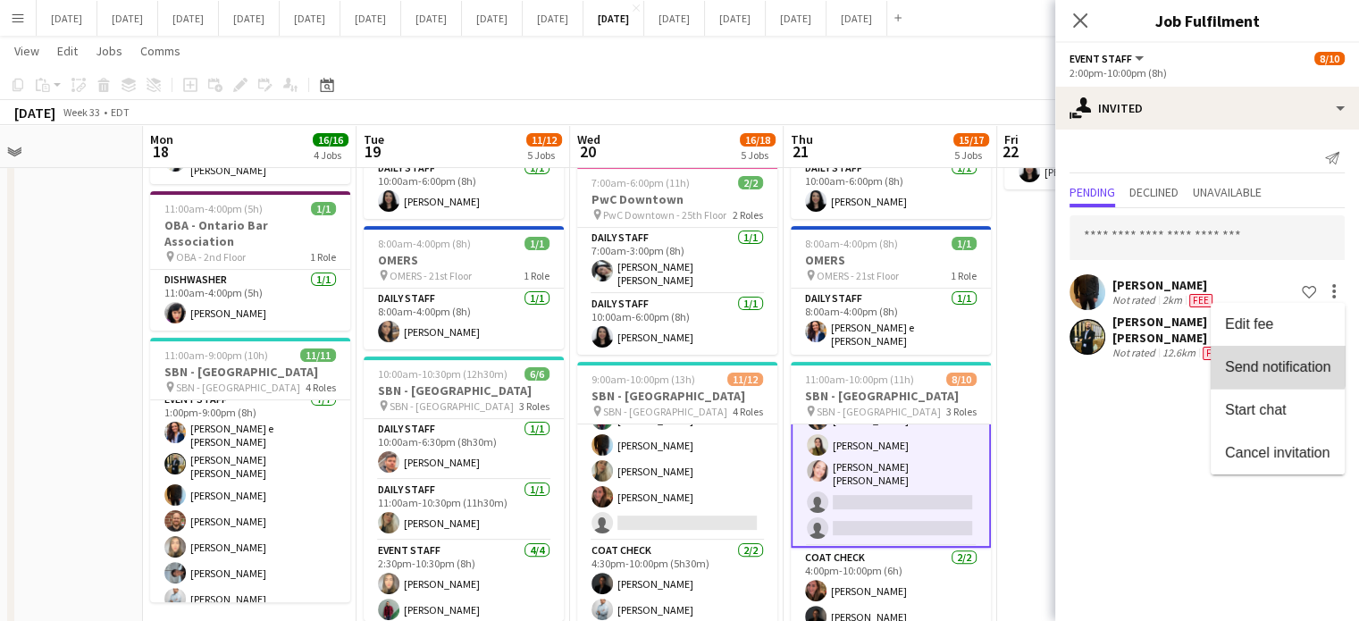
click at [1274, 364] on span "Send notification" at bounding box center [1277, 366] width 105 height 15
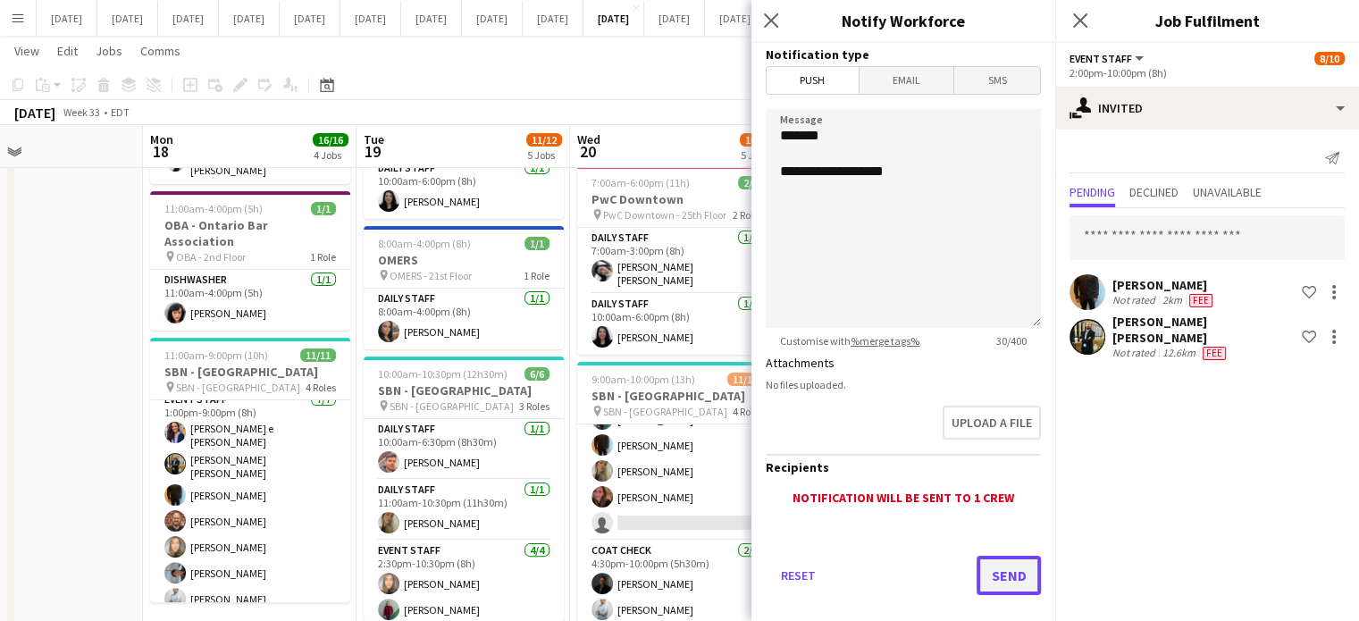
click at [991, 574] on button "Send" at bounding box center [1009, 575] width 64 height 39
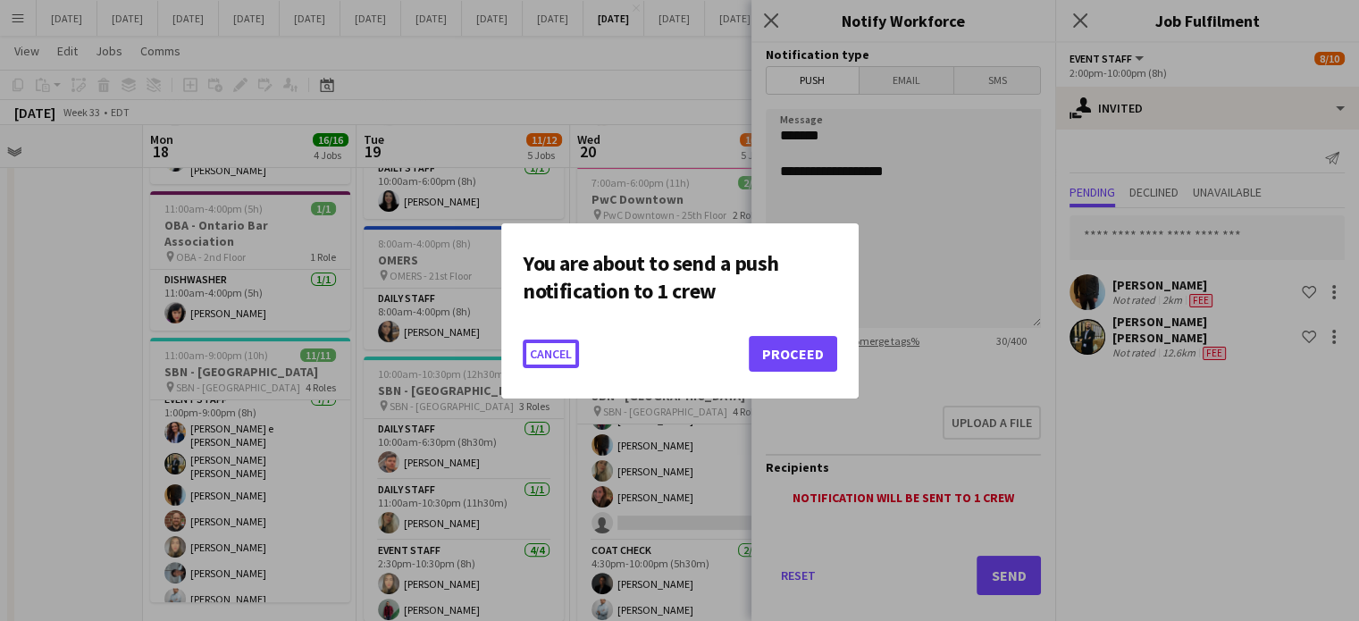
scroll to position [0, 0]
click at [810, 353] on button "Proceed" at bounding box center [793, 354] width 88 height 36
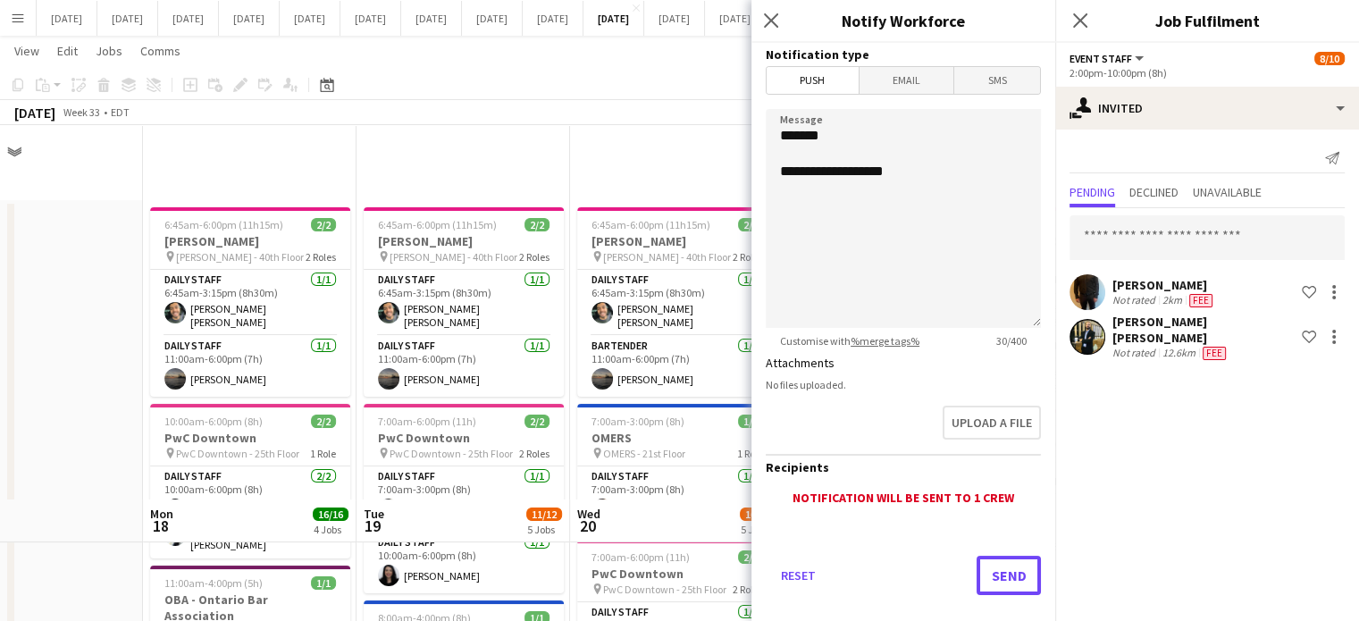
scroll to position [374, 0]
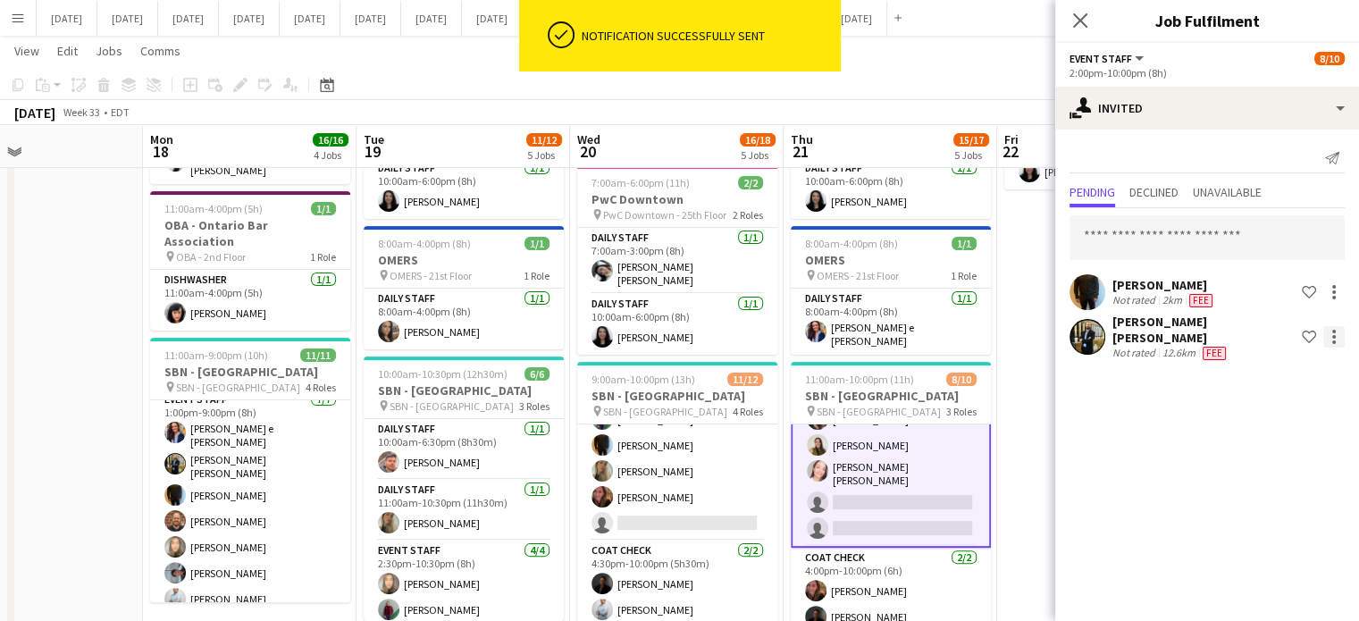
click at [1335, 334] on div at bounding box center [1333, 336] width 21 height 21
click at [1258, 390] on button "Send notification" at bounding box center [1278, 406] width 134 height 43
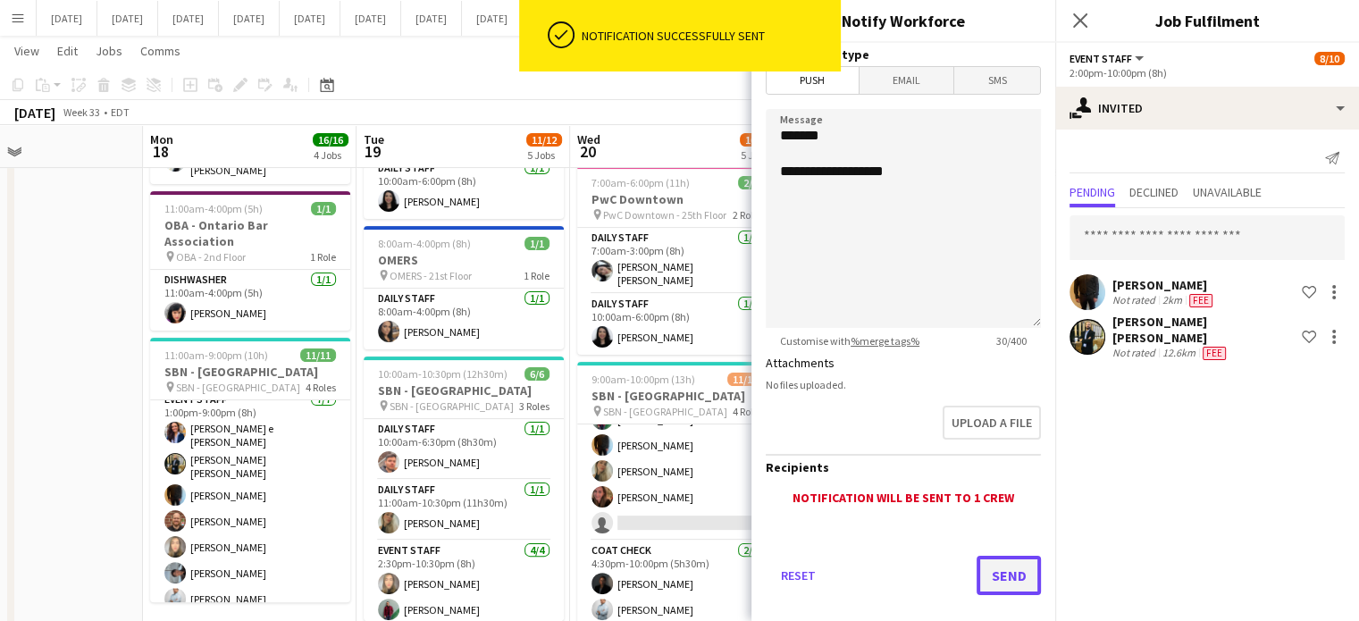
click at [1000, 568] on button "Send" at bounding box center [1009, 575] width 64 height 39
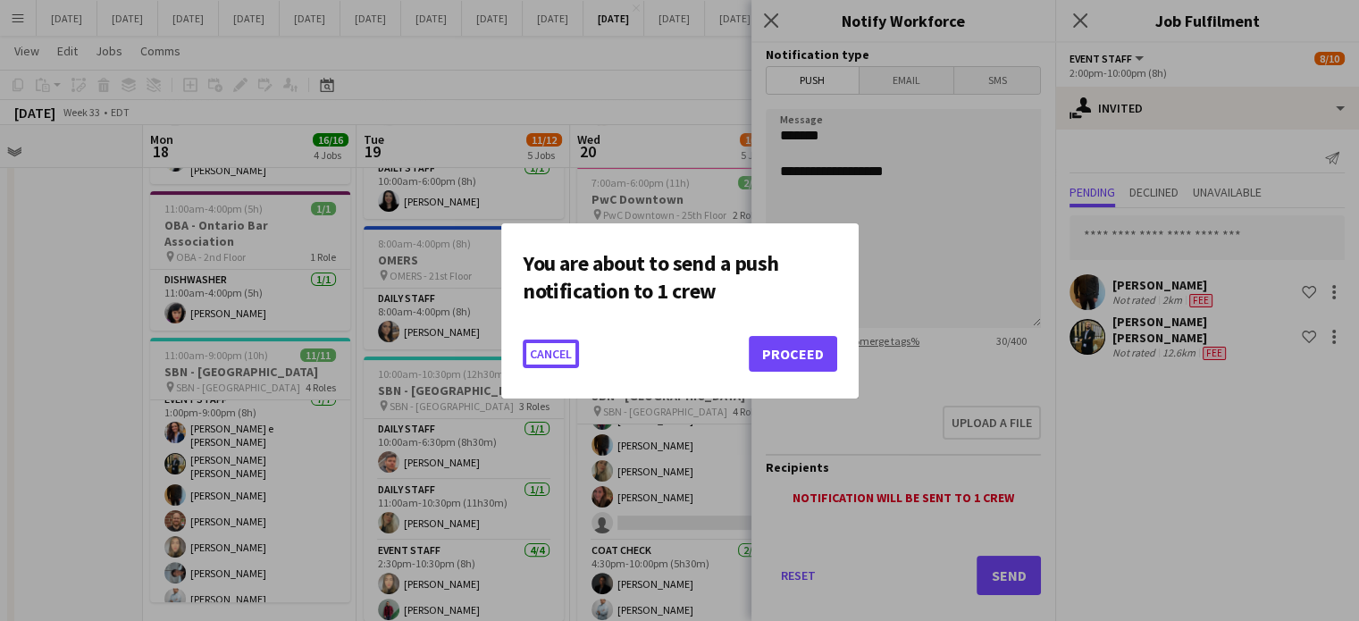
scroll to position [0, 0]
click at [802, 346] on button "Proceed" at bounding box center [793, 354] width 88 height 36
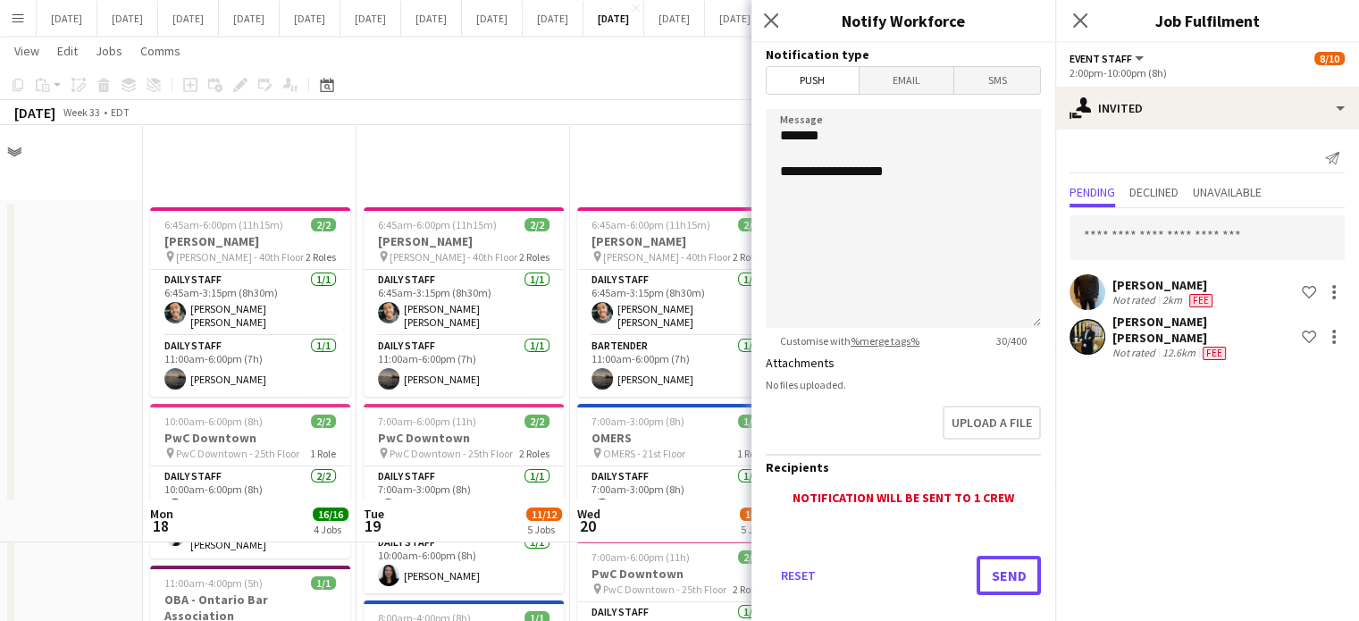
scroll to position [374, 0]
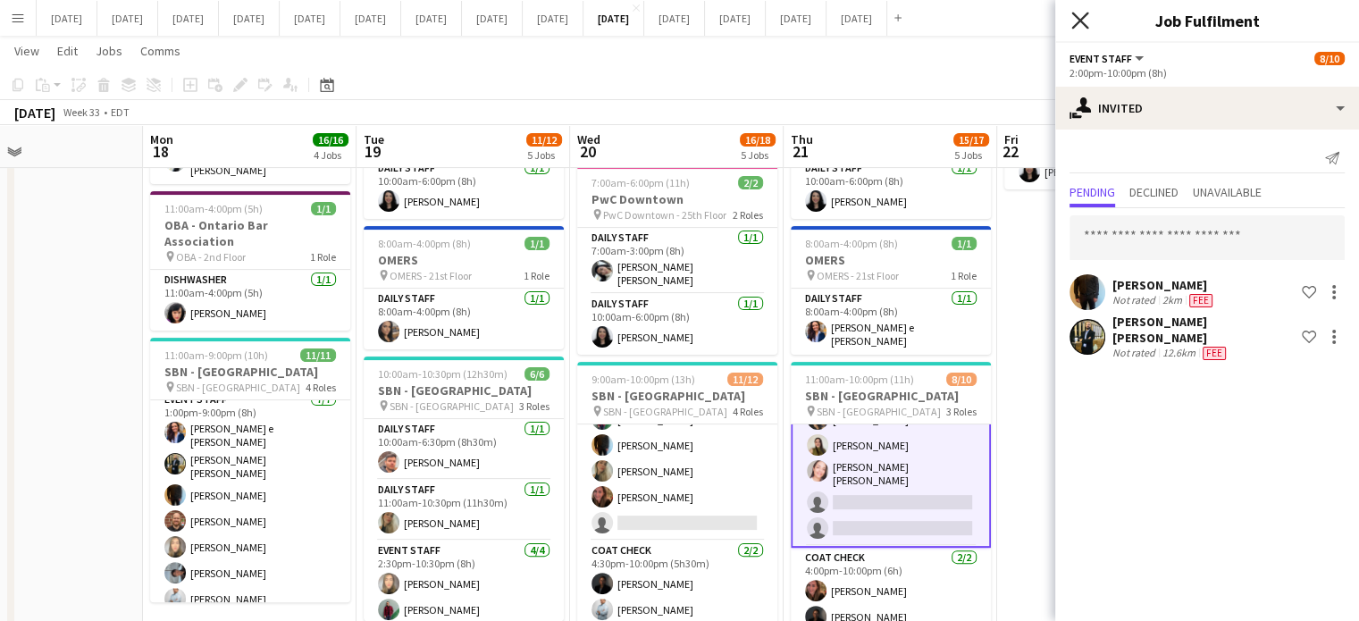
click at [1078, 16] on icon "Close pop-in" at bounding box center [1079, 20] width 17 height 17
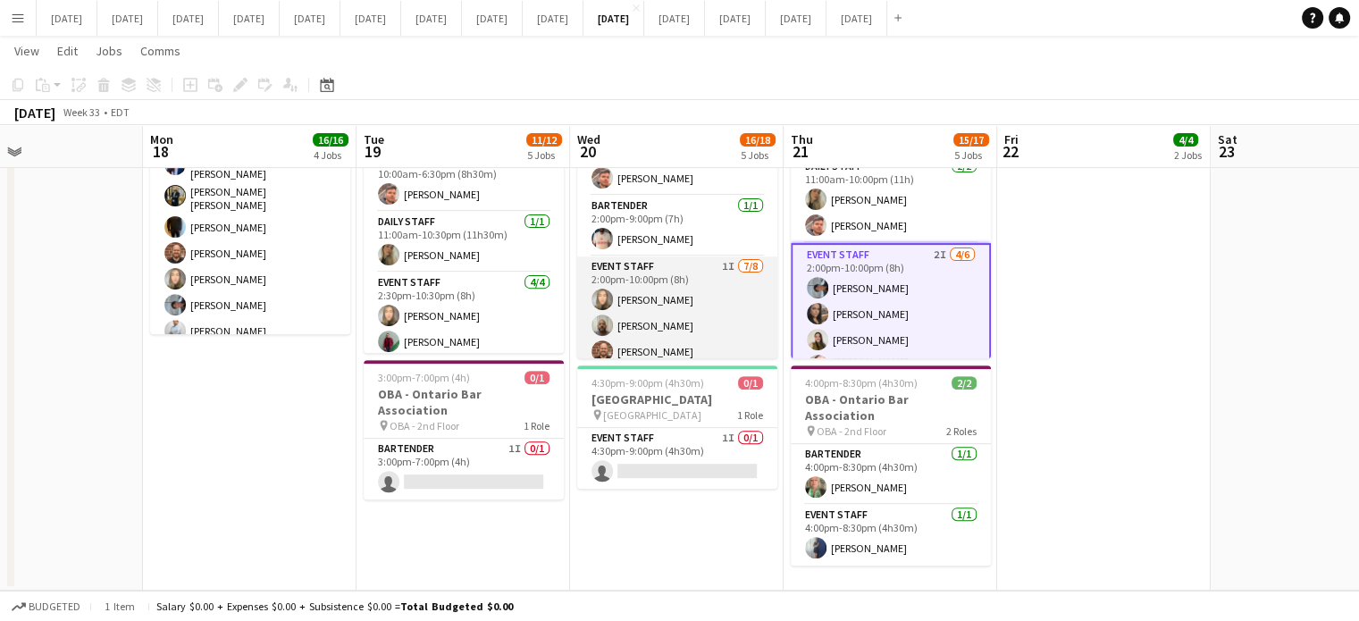
scroll to position [0, 0]
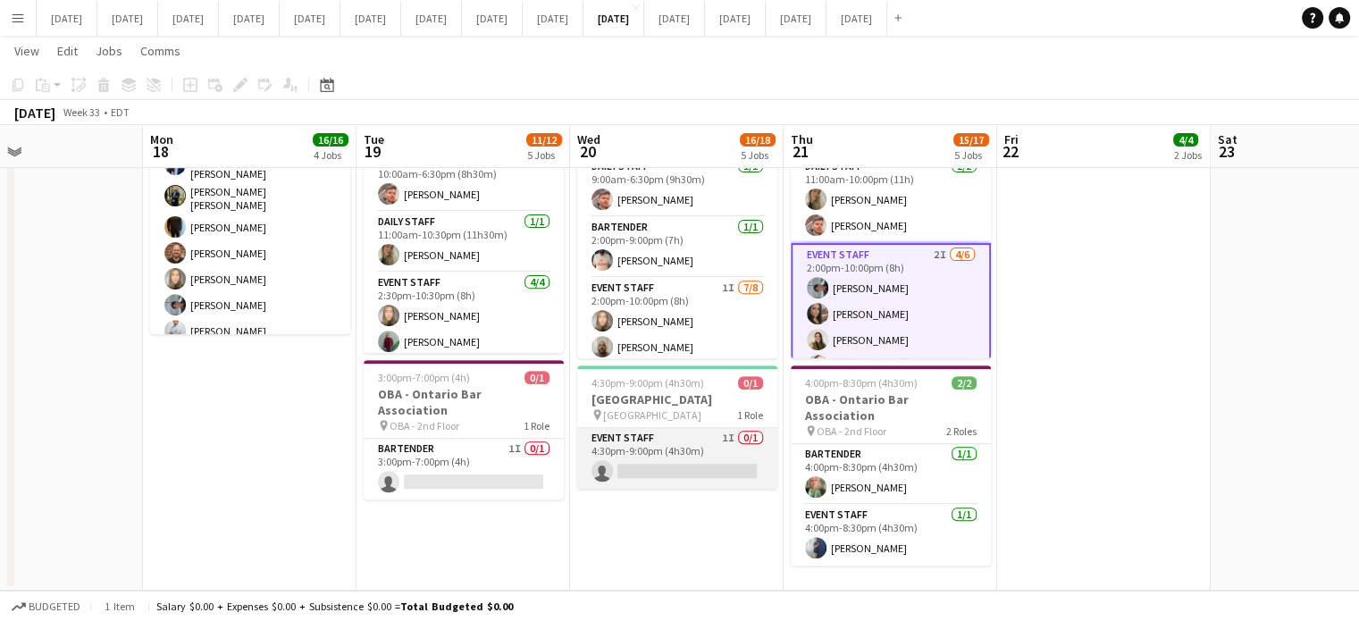
click at [662, 428] on app-card-role "Event Staff 1I 0/1 4:30pm-9:00pm (4h30m) single-neutral-actions" at bounding box center [677, 458] width 200 height 61
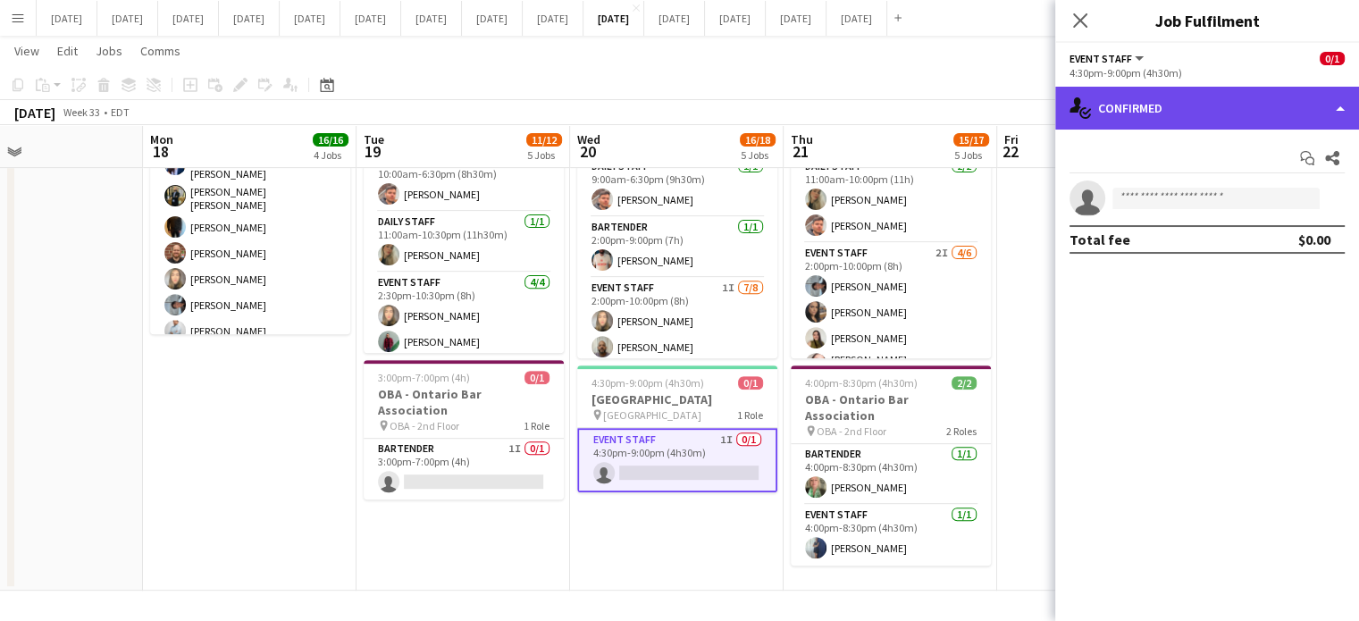
click at [1154, 113] on div "single-neutral-actions-check-2 Confirmed" at bounding box center [1207, 108] width 304 height 43
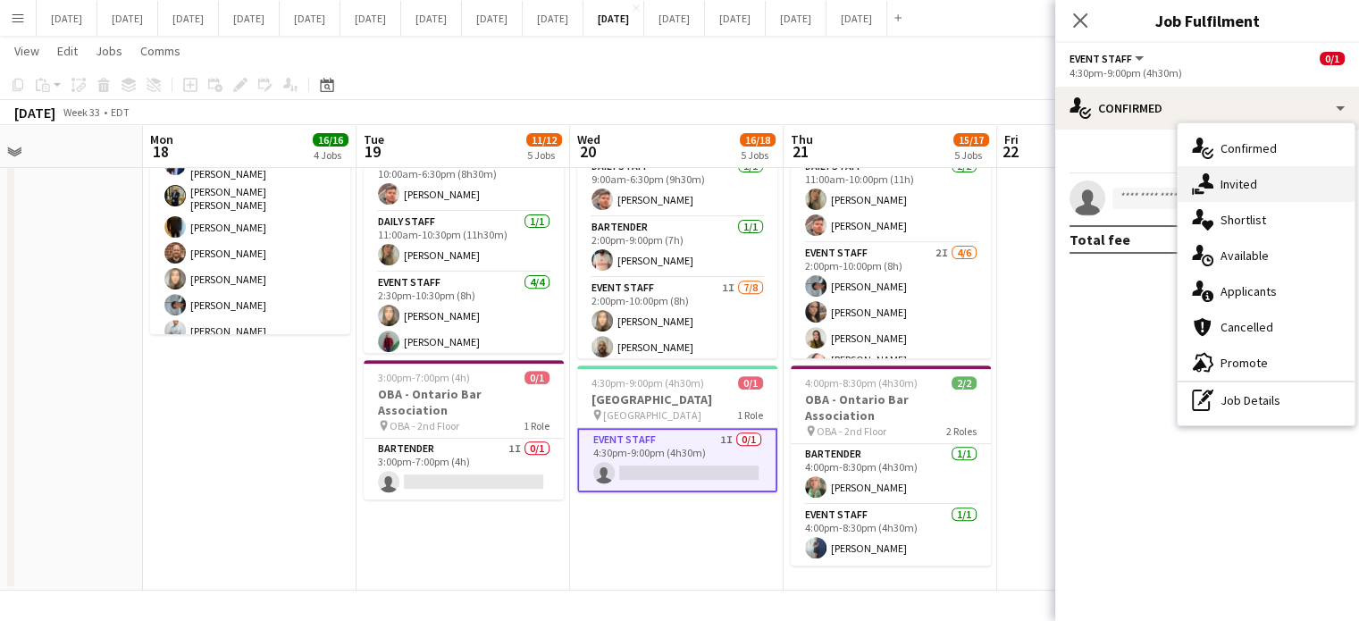
click at [1237, 192] on div "single-neutral-actions-share-1 Invited" at bounding box center [1266, 184] width 177 height 36
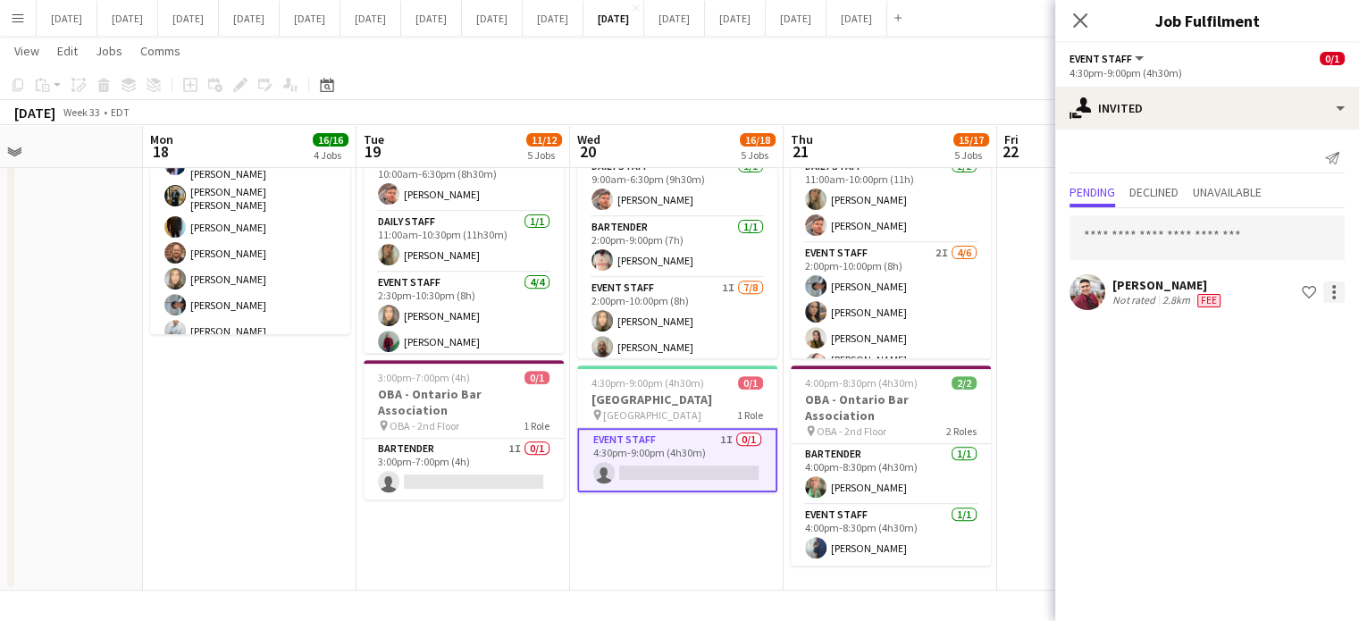
click at [1335, 281] on div at bounding box center [1333, 291] width 21 height 21
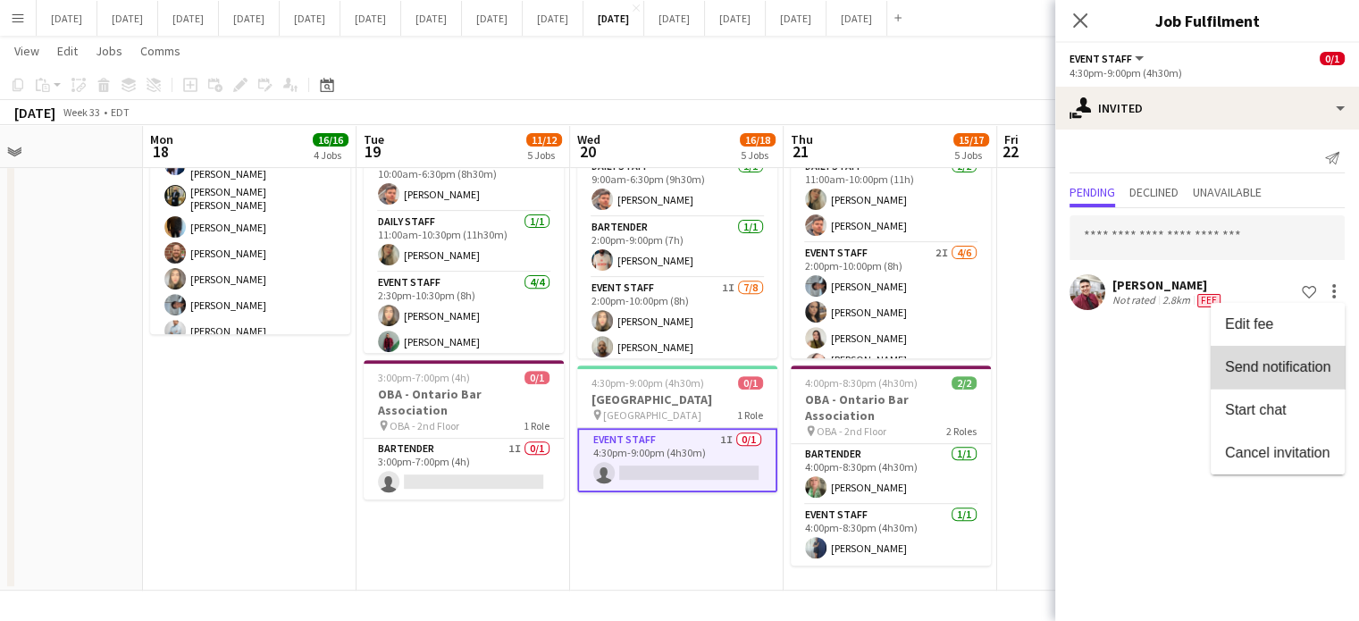
click at [1287, 364] on span "Send notification" at bounding box center [1277, 366] width 105 height 15
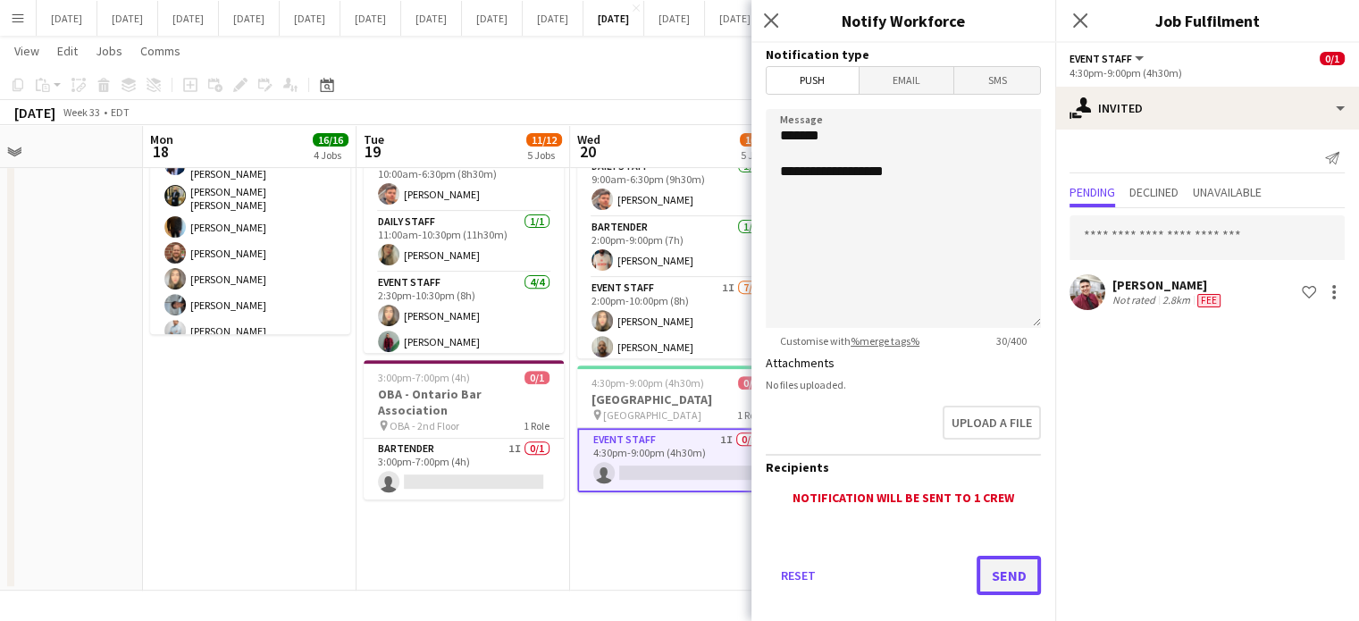
click at [989, 582] on button "Send" at bounding box center [1009, 575] width 64 height 39
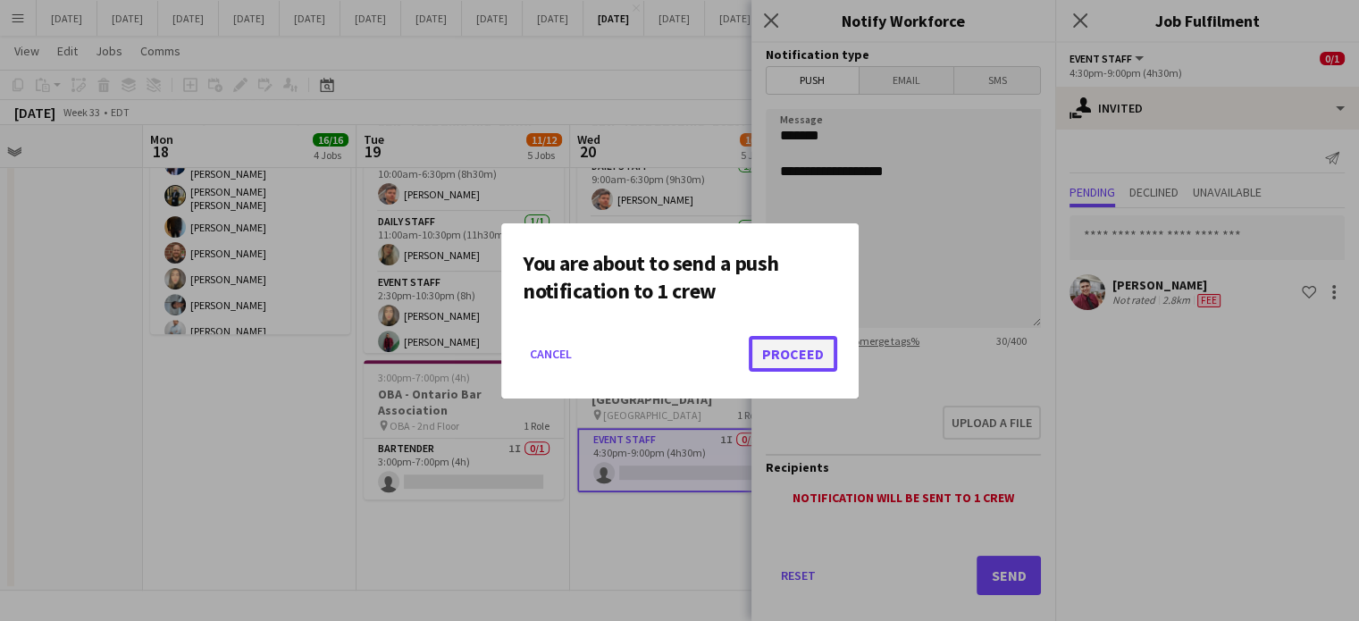
click at [806, 347] on button "Proceed" at bounding box center [793, 354] width 88 height 36
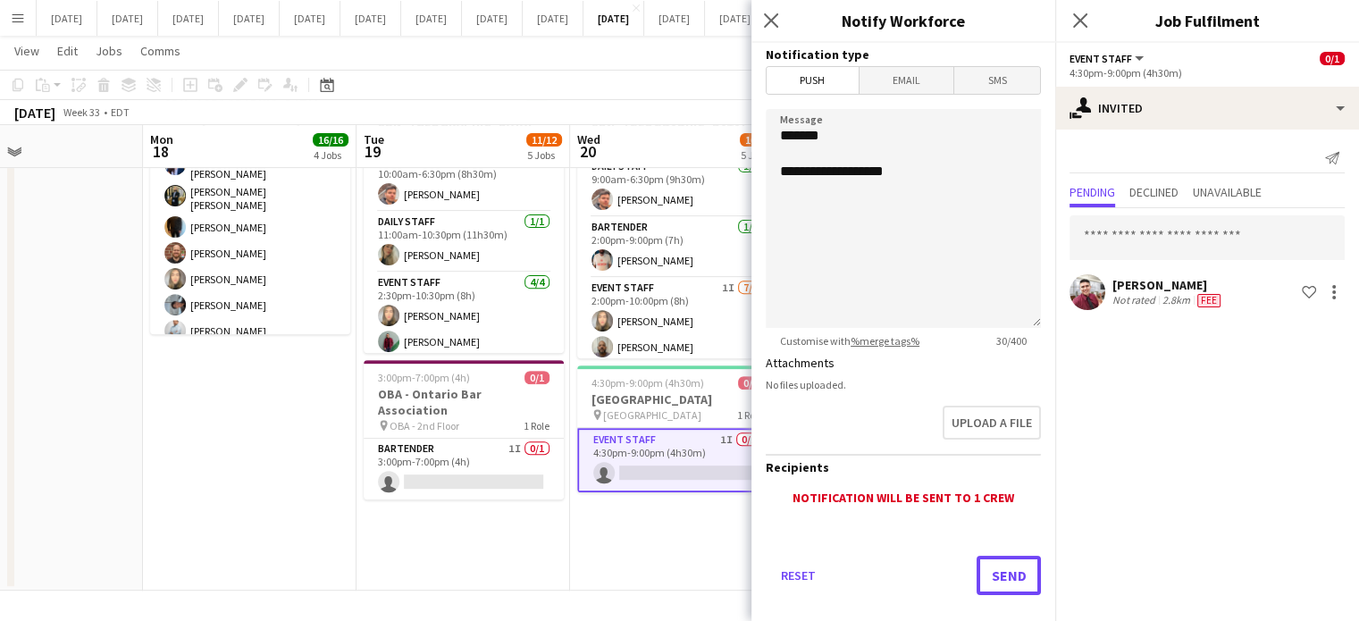
scroll to position [642, 0]
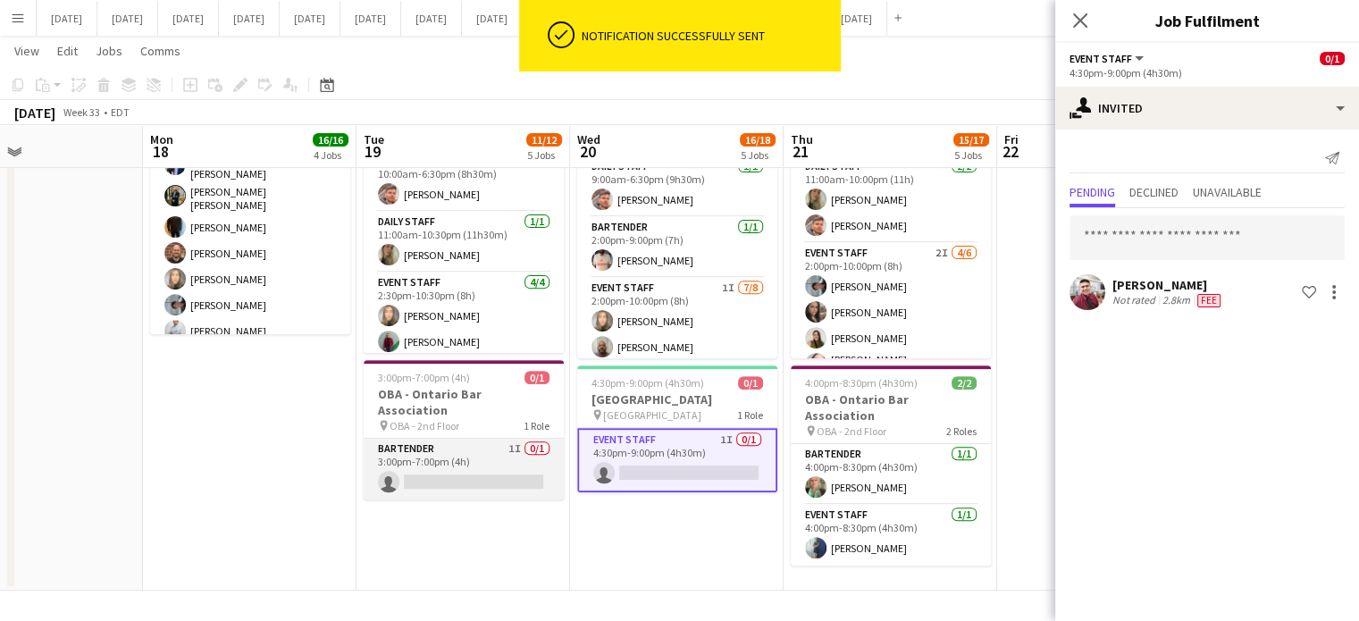
click at [482, 439] on app-card-role "Bartender 1I 0/1 3:00pm-7:00pm (4h) single-neutral-actions" at bounding box center [464, 469] width 200 height 61
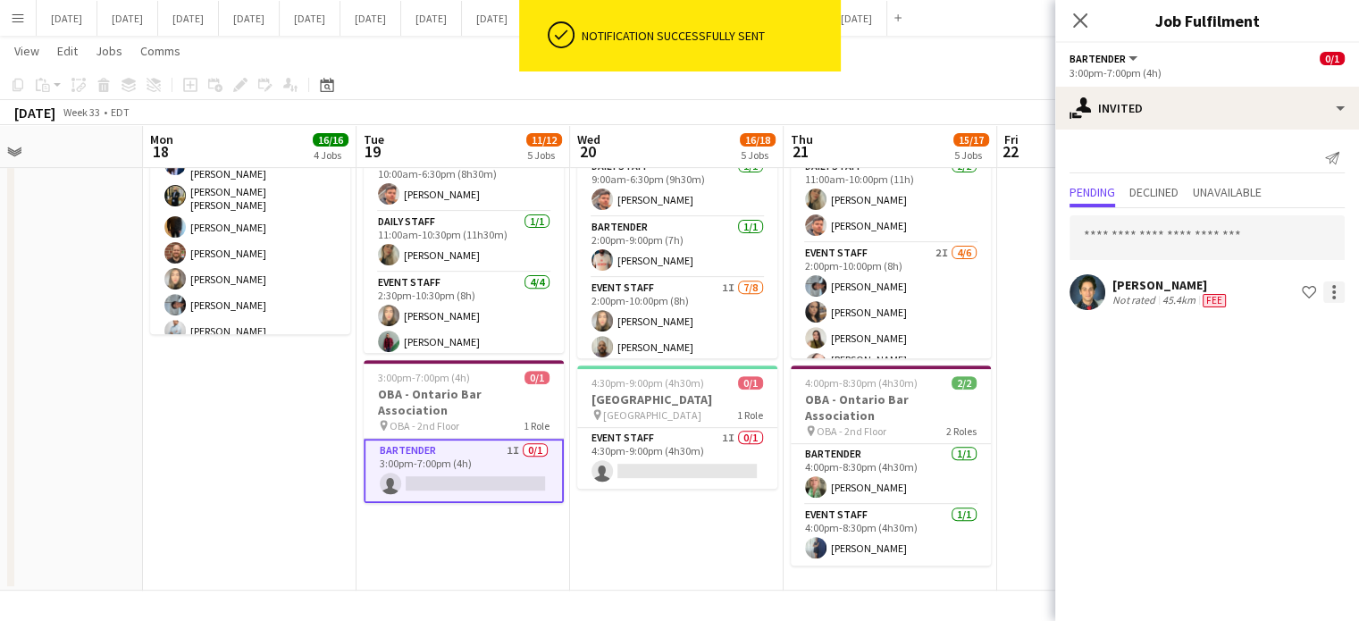
click at [1337, 291] on div at bounding box center [1333, 291] width 21 height 21
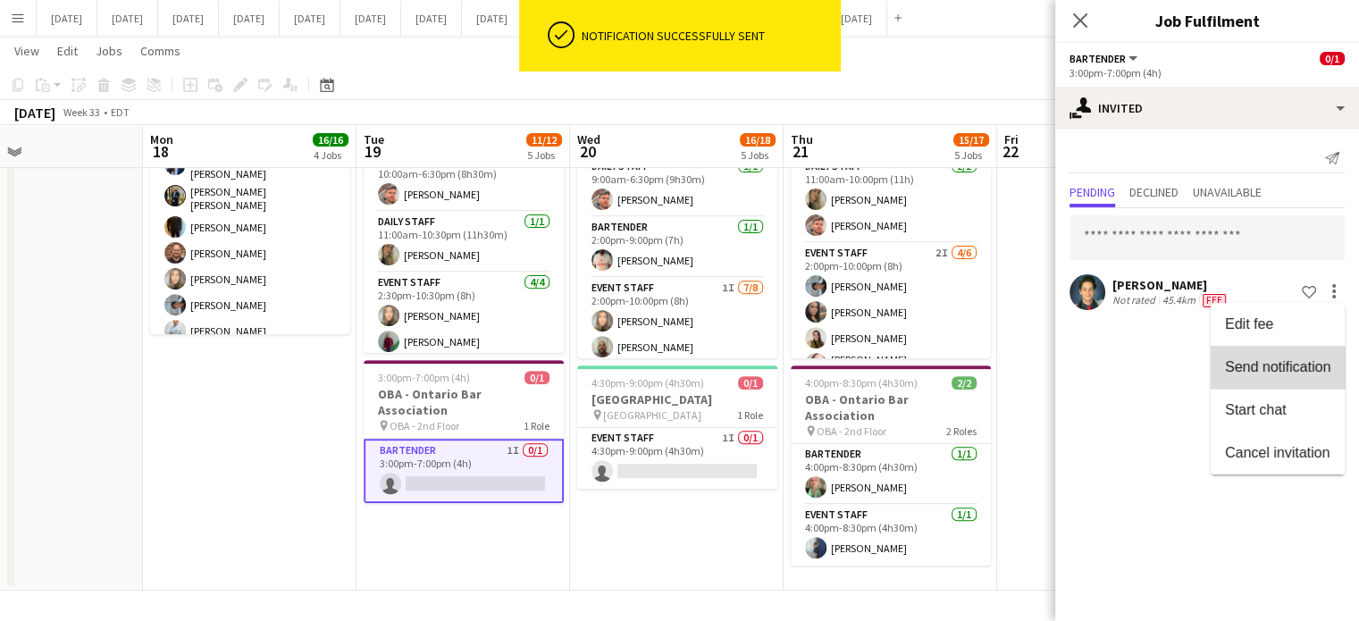
click at [1312, 362] on span "Send notification" at bounding box center [1277, 366] width 105 height 15
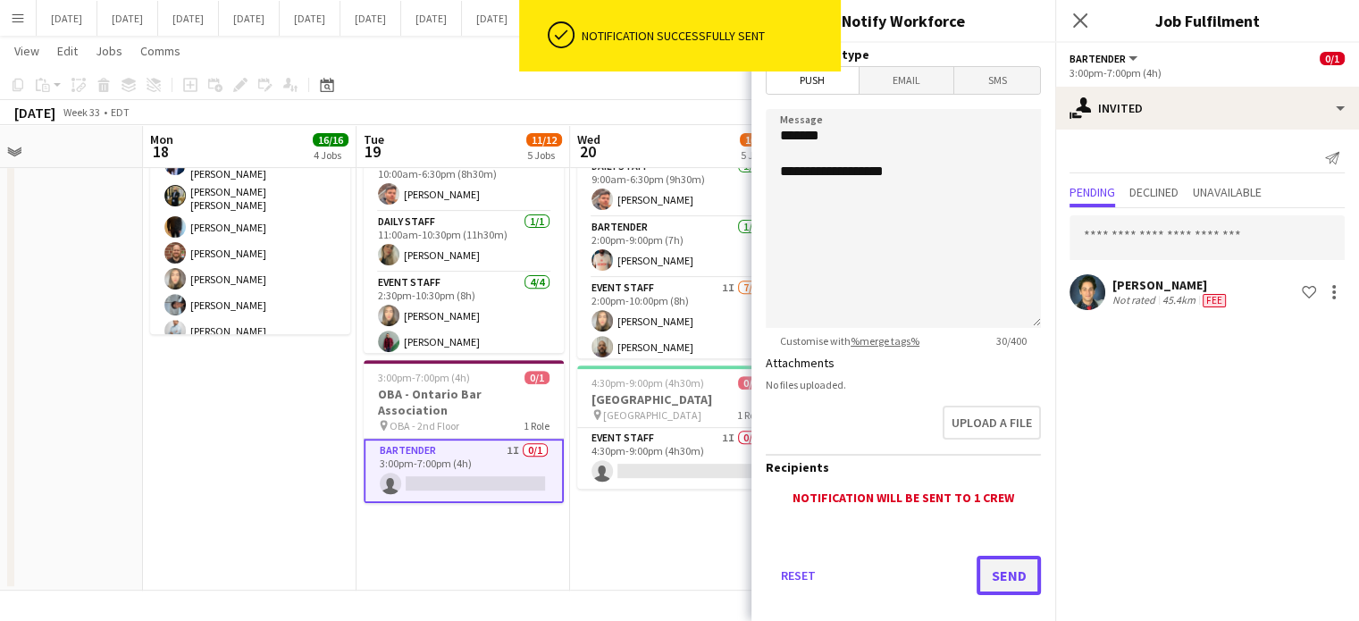
click at [988, 560] on button "Send" at bounding box center [1009, 575] width 64 height 39
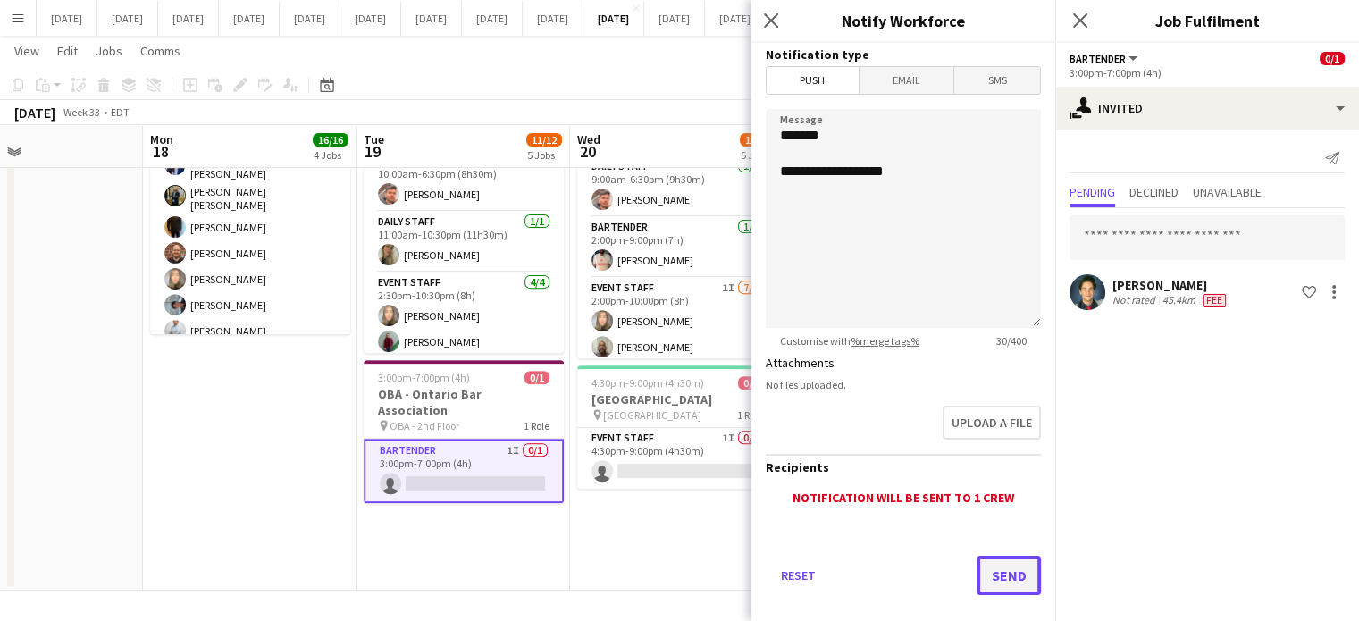
scroll to position [0, 0]
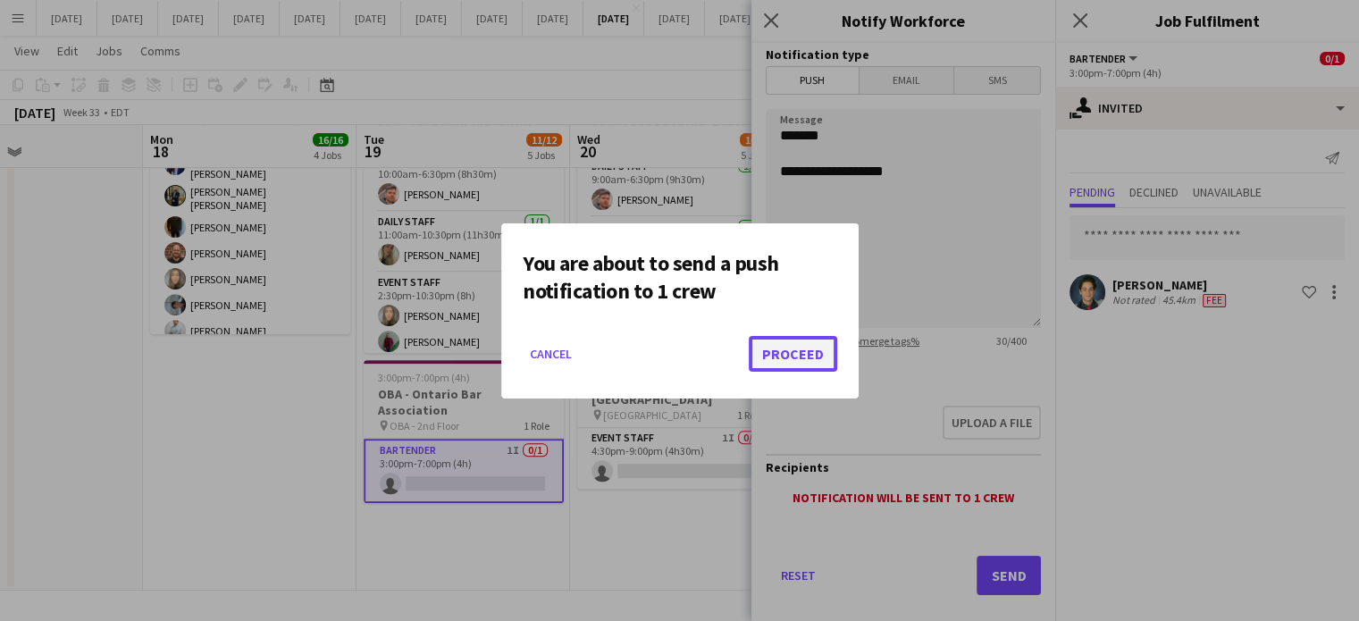
click at [826, 341] on button "Proceed" at bounding box center [793, 354] width 88 height 36
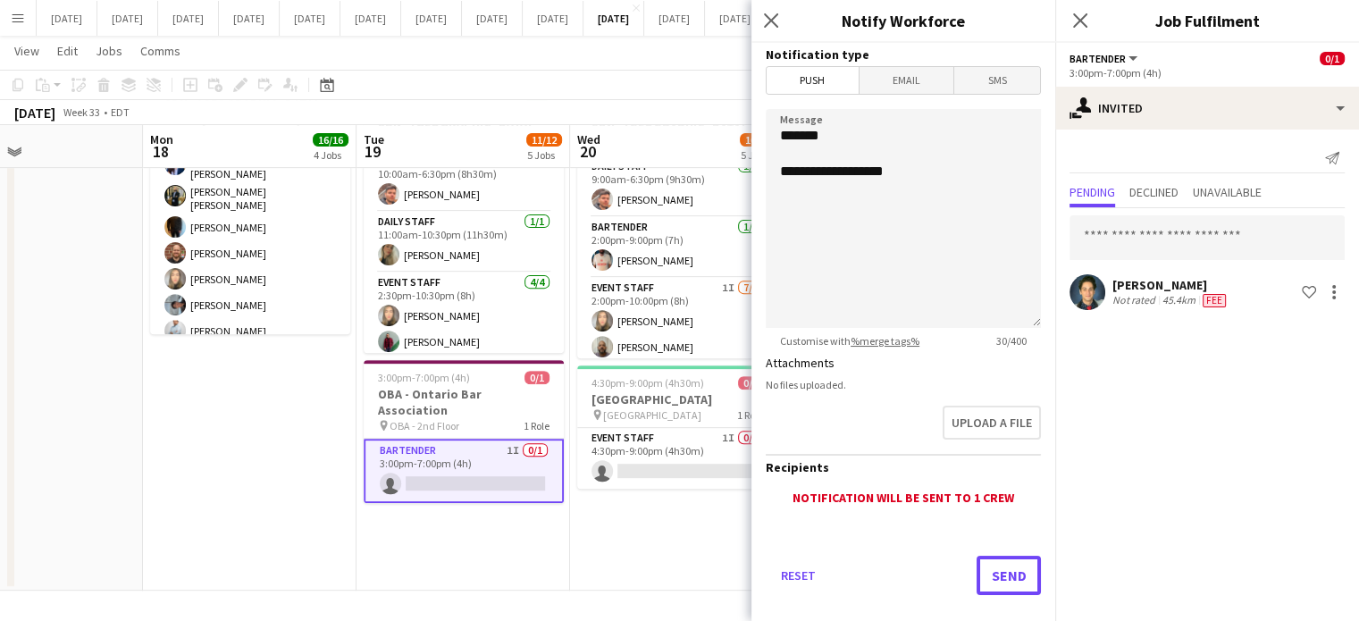
scroll to position [642, 0]
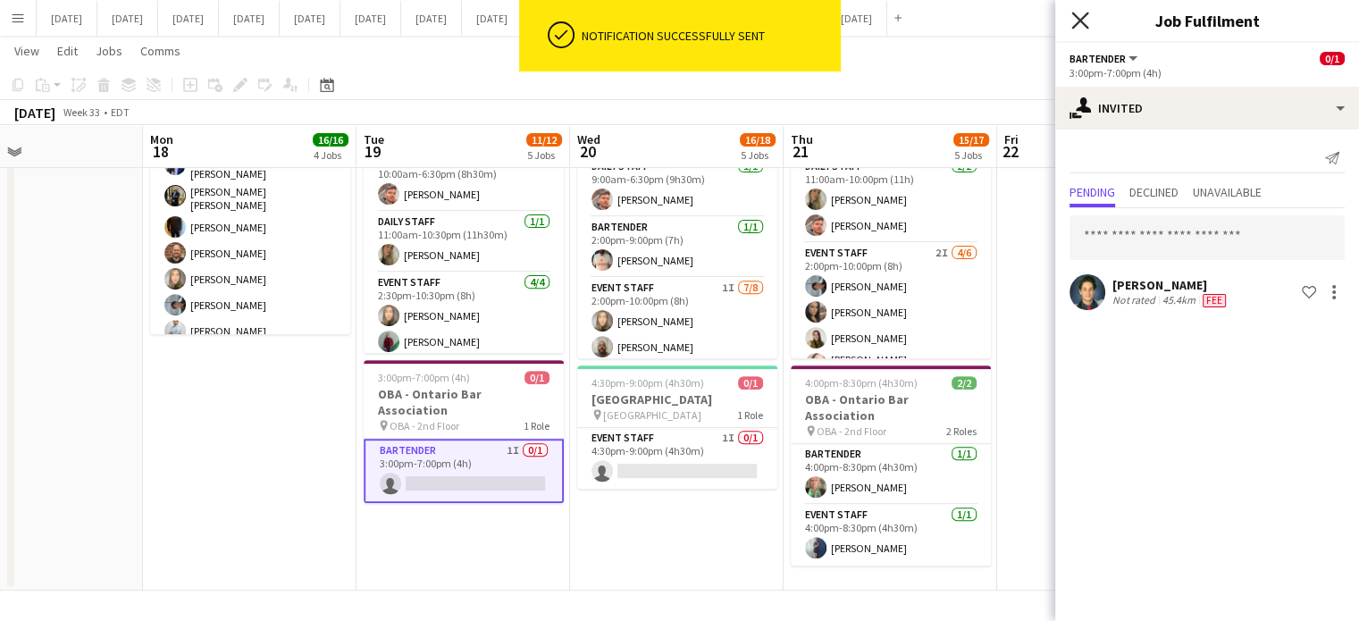
click at [1071, 25] on icon "Close pop-in" at bounding box center [1079, 20] width 17 height 17
